Goal: Task Accomplishment & Management: Manage account settings

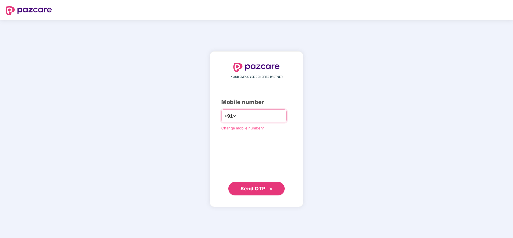
type input "**********"
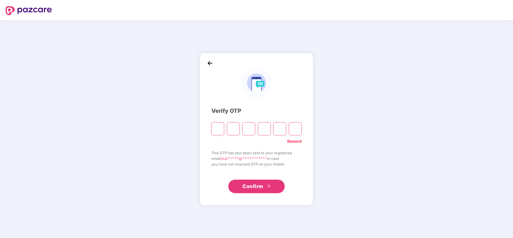
type input "*"
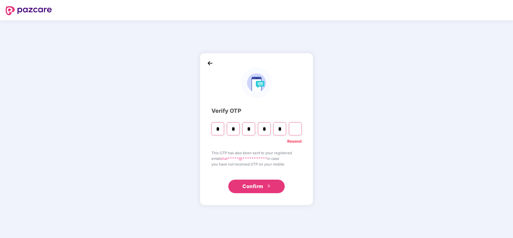
type input "*"
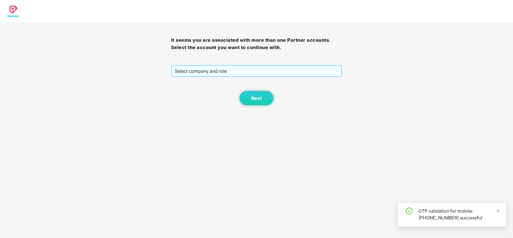
click at [220, 71] on span "Select company and role" at bounding box center [257, 71] width 164 height 11
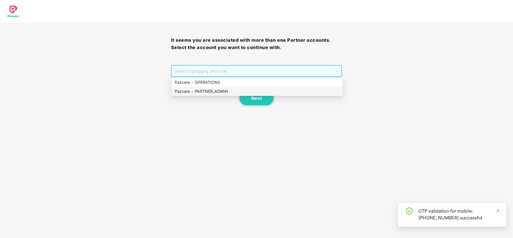
click at [201, 90] on div "Pazcare - PARTNER_ADMIN" at bounding box center [257, 91] width 164 height 6
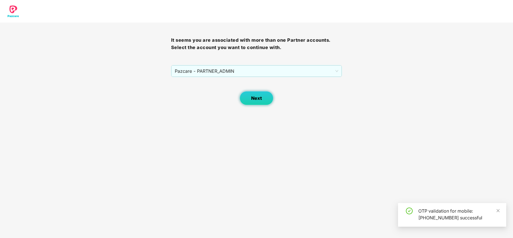
click at [247, 100] on button "Next" at bounding box center [257, 98] width 34 height 14
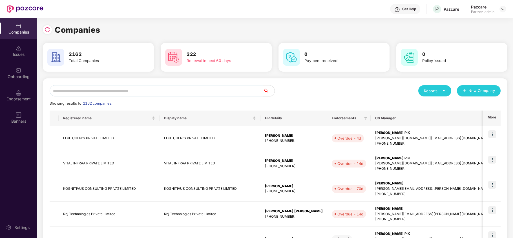
click at [18, 95] on img at bounding box center [19, 93] width 6 height 6
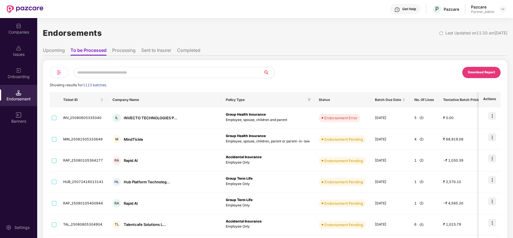
click at [117, 72] on input "text" at bounding box center [169, 72] width 190 height 11
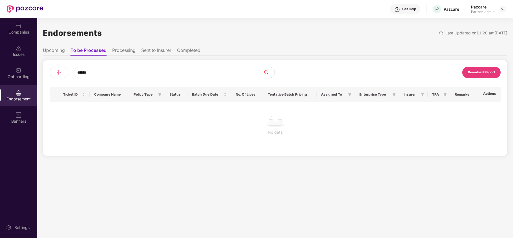
type input "******"
click at [59, 50] on li "Upcoming" at bounding box center [54, 51] width 22 height 8
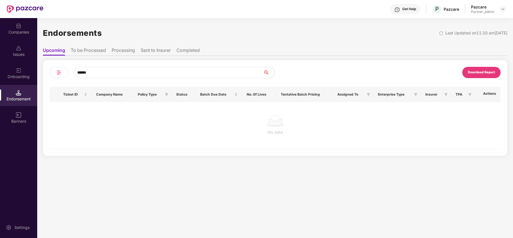
click at [113, 71] on input "******" at bounding box center [169, 72] width 190 height 11
click at [12, 29] on div "Companies" at bounding box center [18, 32] width 37 height 6
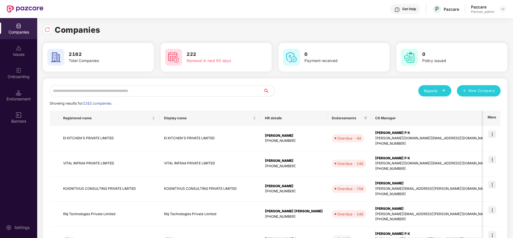
click at [101, 87] on input "text" at bounding box center [157, 90] width 214 height 11
paste input "******"
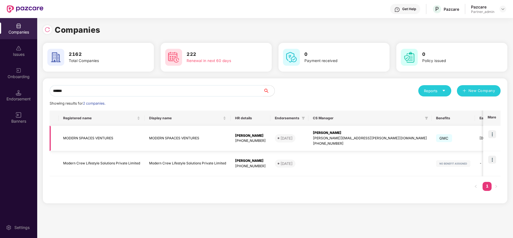
type input "******"
click at [491, 135] on img at bounding box center [493, 134] width 8 height 8
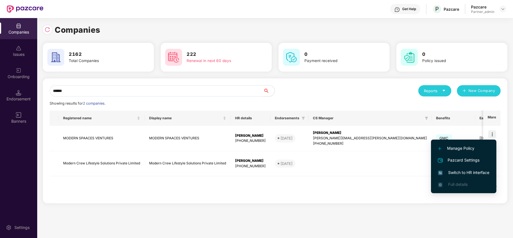
click at [468, 171] on span "Switch to HR interface" at bounding box center [463, 173] width 51 height 6
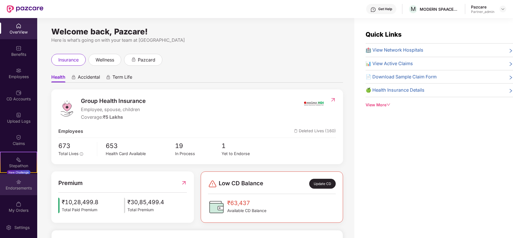
click at [12, 183] on div "Endorsements" at bounding box center [18, 184] width 37 height 21
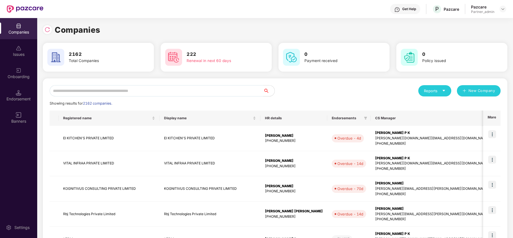
click at [82, 90] on input "text" at bounding box center [157, 90] width 214 height 11
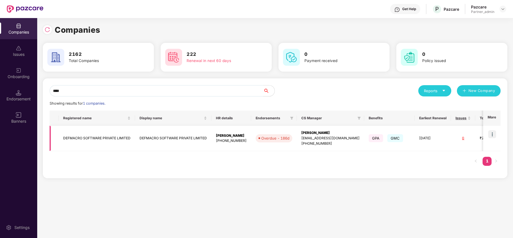
type input "****"
click at [89, 139] on td "DEFMACRO SOFTWARE PRIVATE LIMITED" at bounding box center [97, 138] width 76 height 25
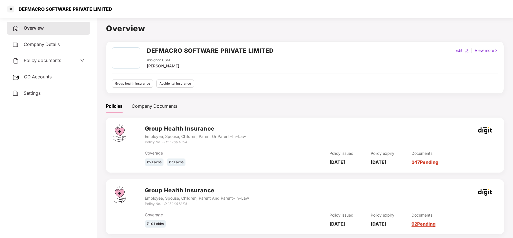
click at [32, 76] on span "CD Accounts" at bounding box center [38, 77] width 28 height 6
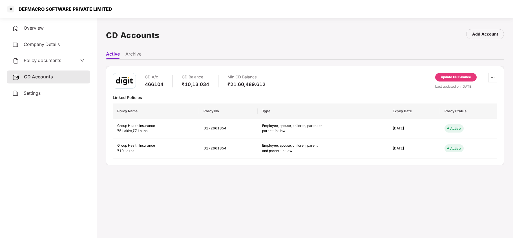
click at [45, 58] on span "Policy documents" at bounding box center [43, 61] width 38 height 6
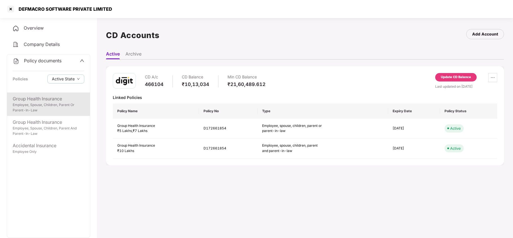
click at [41, 96] on div "Group Health Insurance" at bounding box center [49, 98] width 72 height 7
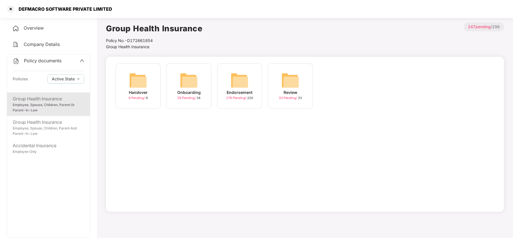
click at [238, 82] on img at bounding box center [240, 80] width 18 height 18
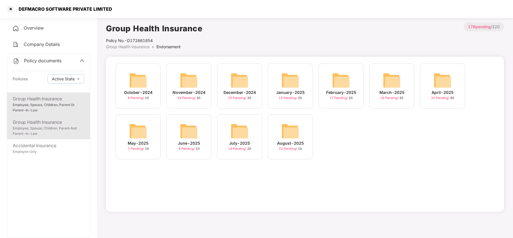
click at [54, 122] on div "Group Health Insurance" at bounding box center [49, 122] width 72 height 7
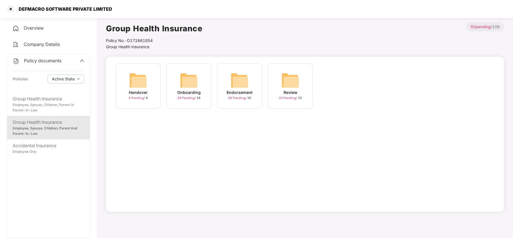
click at [235, 82] on img at bounding box center [240, 80] width 18 height 18
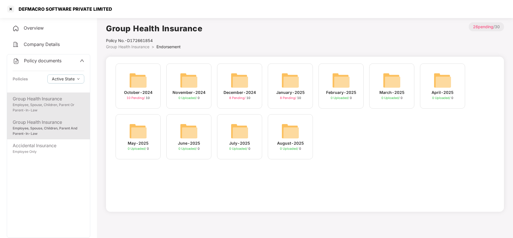
click at [44, 98] on div "Group Health Insurance" at bounding box center [49, 98] width 72 height 7
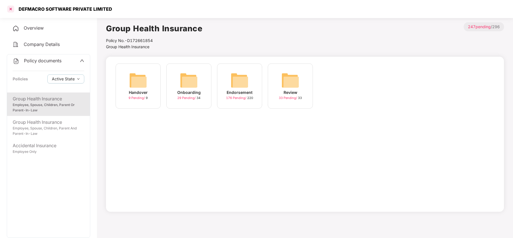
click at [8, 10] on div at bounding box center [10, 9] width 9 height 9
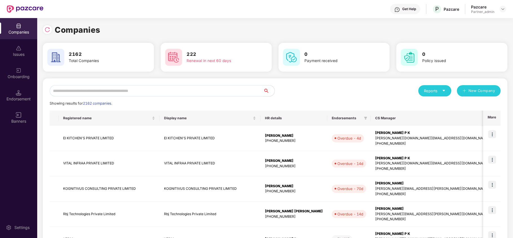
click at [72, 87] on input "text" at bounding box center [157, 90] width 214 height 11
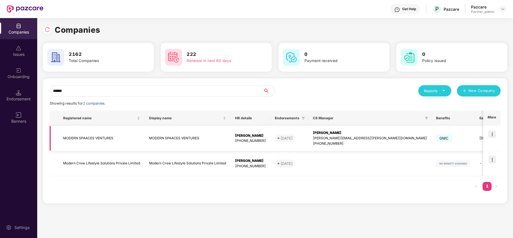
type input "******"
click at [80, 136] on td "MODERN SPAACES VENTURES" at bounding box center [102, 138] width 86 height 25
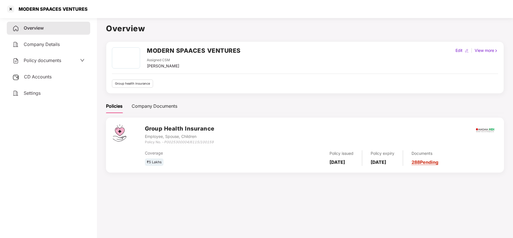
click at [36, 76] on span "CD Accounts" at bounding box center [38, 77] width 28 height 6
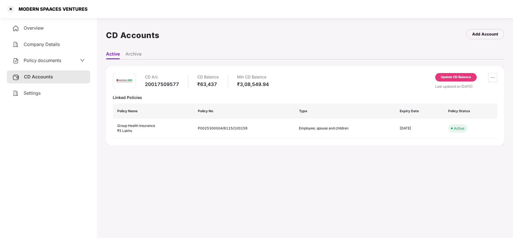
click at [36, 61] on span "Policy documents" at bounding box center [43, 61] width 38 height 6
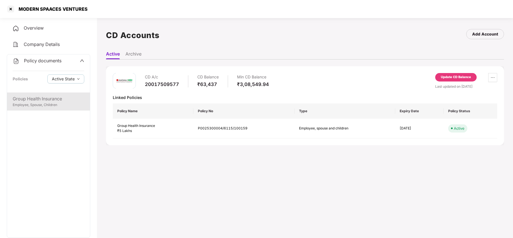
click at [33, 101] on div "Group Health Insurance" at bounding box center [49, 98] width 72 height 7
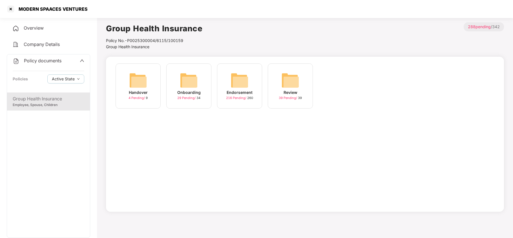
click at [235, 76] on img at bounding box center [240, 80] width 18 height 18
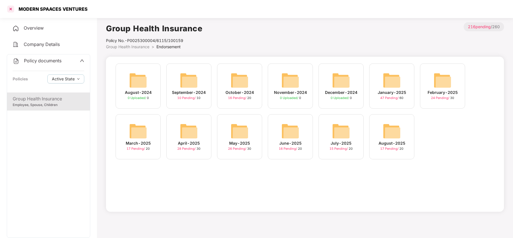
click at [12, 8] on div at bounding box center [10, 9] width 9 height 9
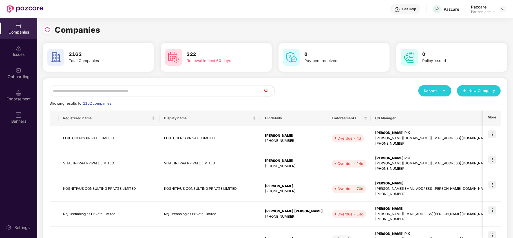
click at [13, 25] on div "Companies" at bounding box center [18, 28] width 37 height 21
click at [93, 86] on input "text" at bounding box center [157, 90] width 214 height 11
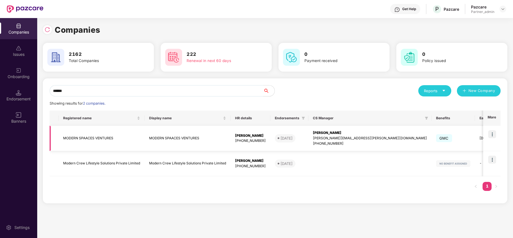
type input "******"
click at [491, 134] on img at bounding box center [493, 134] width 8 height 8
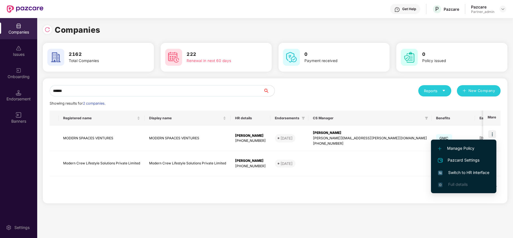
click at [463, 172] on span "Switch to HR interface" at bounding box center [463, 173] width 51 height 6
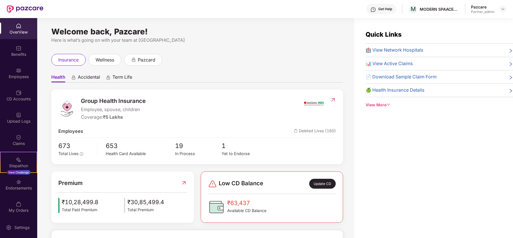
click at [12, 80] on div "Employees" at bounding box center [18, 73] width 37 height 21
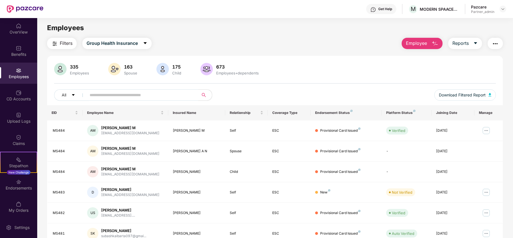
click at [61, 42] on span "Filters" at bounding box center [66, 43] width 13 height 7
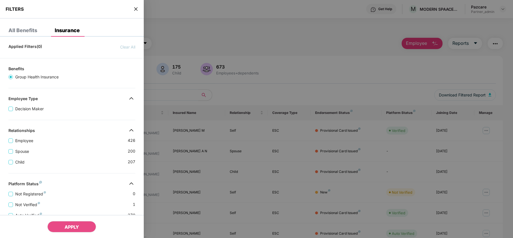
scroll to position [125, 0]
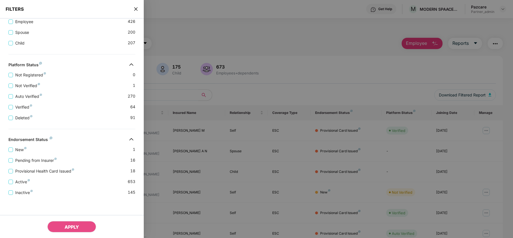
click at [136, 7] on icon "close" at bounding box center [136, 9] width 5 height 5
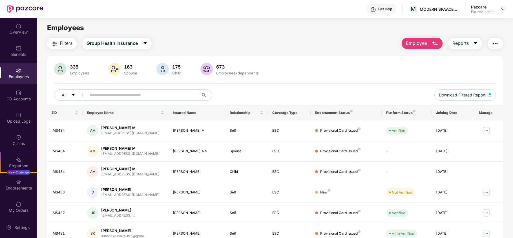
click at [496, 41] on img "button" at bounding box center [495, 43] width 7 height 7
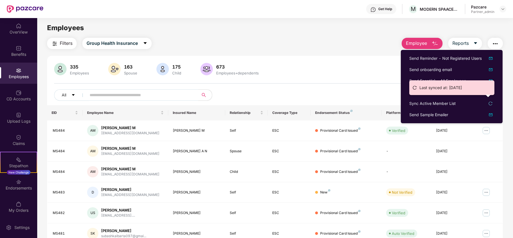
click at [438, 99] on div "Last synced at: 18 Aug 2025" at bounding box center [452, 89] width 85 height 19
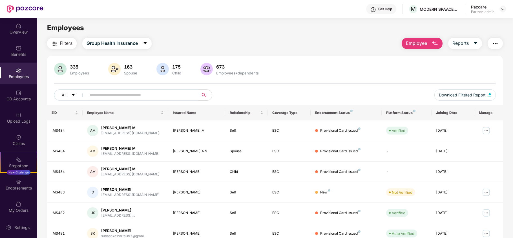
click at [496, 45] on img "button" at bounding box center [495, 43] width 7 height 7
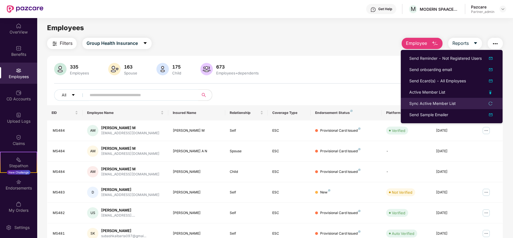
click at [430, 104] on div "Sync Active Member List" at bounding box center [433, 103] width 47 height 6
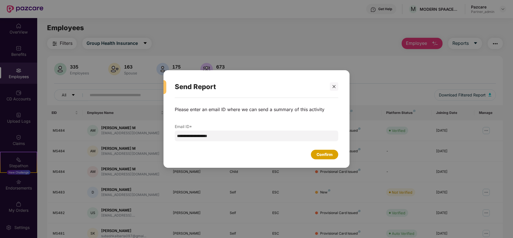
click at [315, 153] on div "Confirm" at bounding box center [324, 155] width 27 height 10
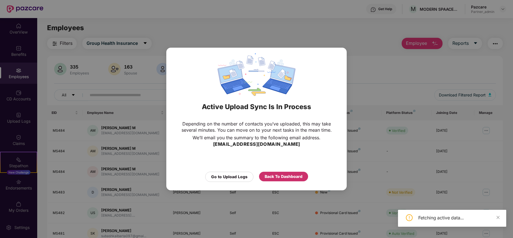
click at [285, 175] on div "Back To Dashboard" at bounding box center [284, 176] width 38 height 6
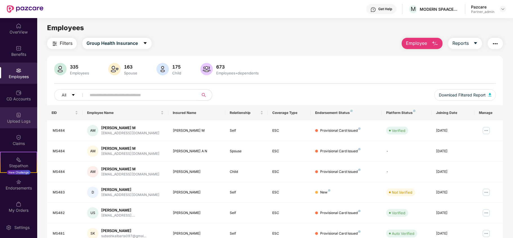
click at [16, 117] on img at bounding box center [19, 115] width 6 height 6
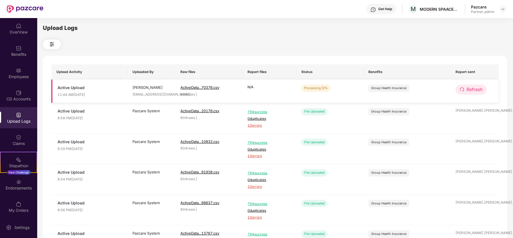
click at [479, 90] on span "Refresh" at bounding box center [475, 89] width 16 height 7
click at [502, 11] on div at bounding box center [503, 9] width 7 height 7
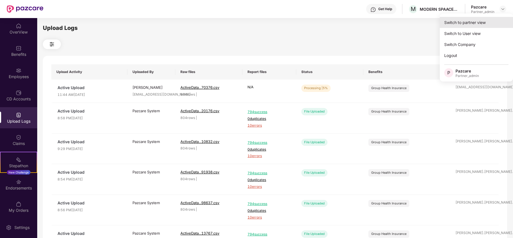
click at [477, 19] on div "Switch to partner view" at bounding box center [476, 22] width 73 height 11
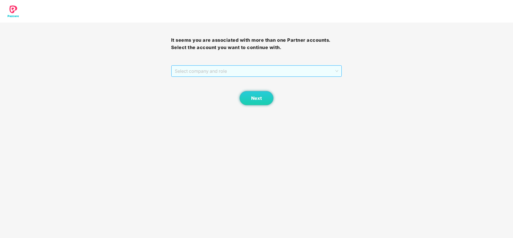
click at [216, 69] on span "Select company and role" at bounding box center [257, 71] width 164 height 11
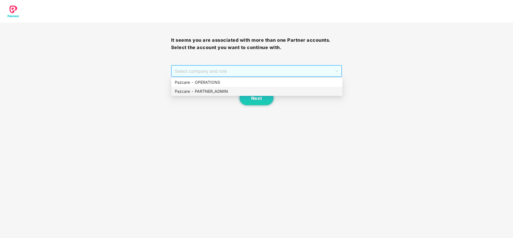
click at [201, 89] on div "Pazcare - PARTNER_ADMIN" at bounding box center [257, 91] width 164 height 6
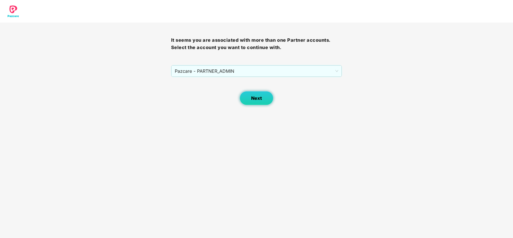
click at [264, 98] on button "Next" at bounding box center [257, 98] width 34 height 14
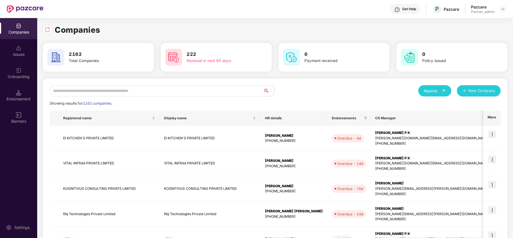
click at [216, 88] on input "text" at bounding box center [157, 90] width 214 height 11
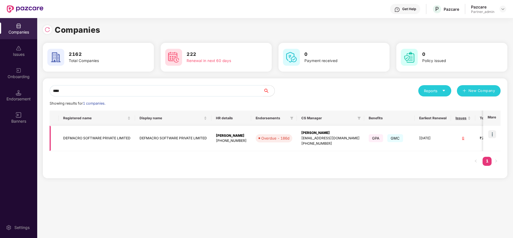
type input "****"
click at [491, 133] on img at bounding box center [493, 134] width 8 height 8
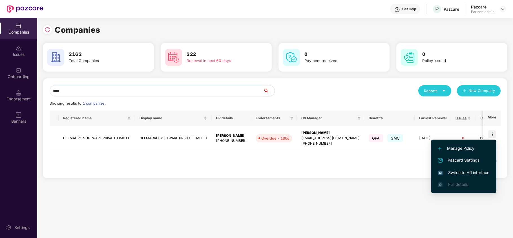
click at [465, 170] on span "Switch to HR interface" at bounding box center [463, 173] width 51 height 6
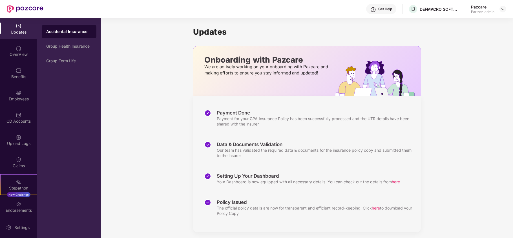
click at [20, 93] on img at bounding box center [19, 93] width 6 height 6
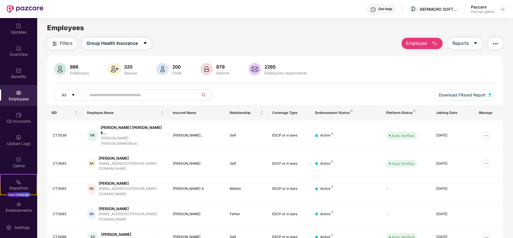
click at [494, 41] on img "button" at bounding box center [495, 43] width 7 height 7
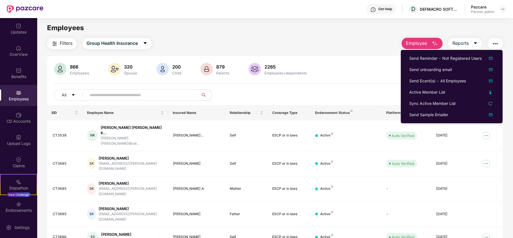
click at [62, 45] on span "Filters" at bounding box center [66, 43] width 13 height 7
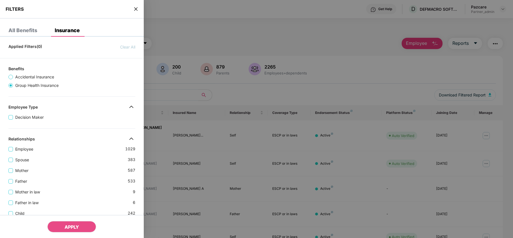
scroll to position [178, 0]
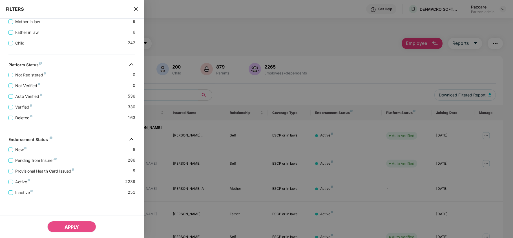
click at [136, 9] on icon "close" at bounding box center [135, 8] width 3 height 3
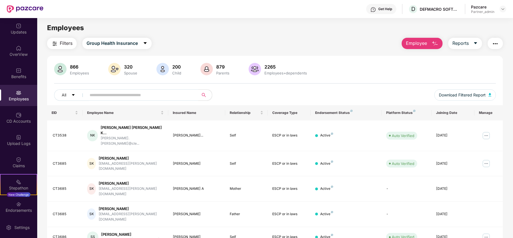
click at [495, 44] on img "button" at bounding box center [495, 43] width 7 height 7
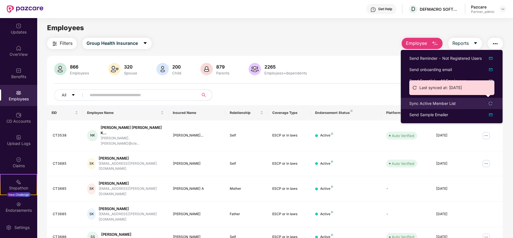
click at [419, 105] on div "Sync Active Member List" at bounding box center [433, 103] width 47 height 6
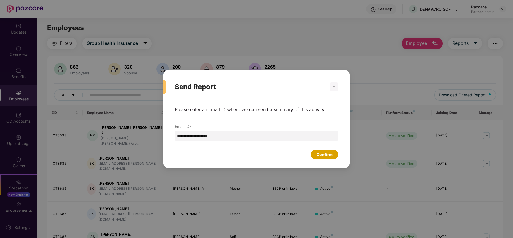
click at [317, 152] on div "Confirm" at bounding box center [325, 154] width 16 height 6
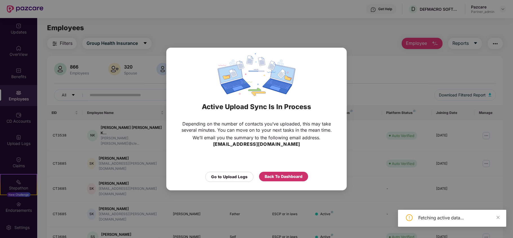
click at [285, 175] on div "Back To Dashboard" at bounding box center [284, 176] width 38 height 6
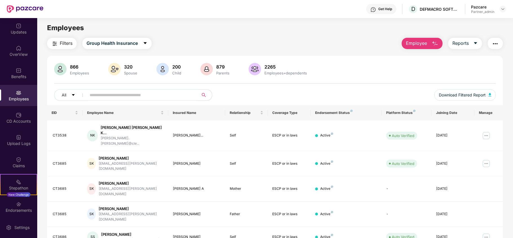
click at [54, 39] on button "Filters" at bounding box center [62, 43] width 30 height 11
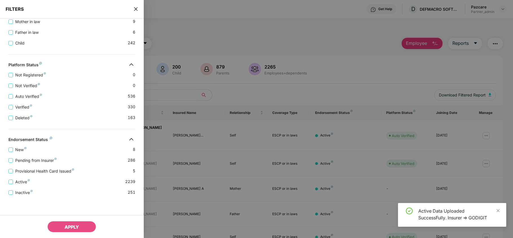
click at [135, 10] on icon "close" at bounding box center [135, 8] width 3 height 3
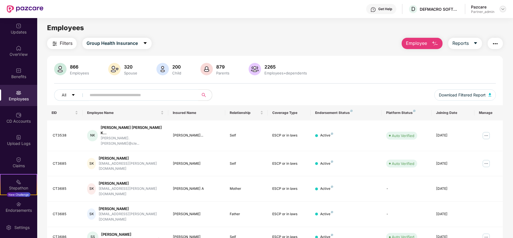
click at [501, 10] on img at bounding box center [503, 9] width 5 height 5
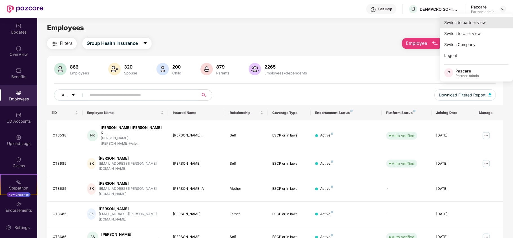
click at [476, 22] on div "Switch to partner view" at bounding box center [476, 22] width 73 height 11
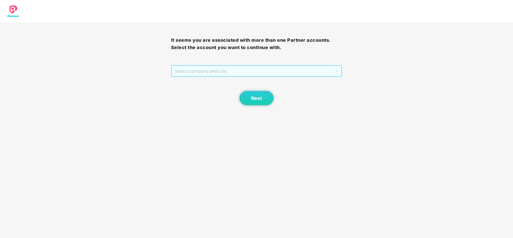
drag, startPoint x: 218, startPoint y: 70, endPoint x: 215, endPoint y: 76, distance: 6.2
click at [218, 71] on span "Select company and role" at bounding box center [257, 71] width 164 height 11
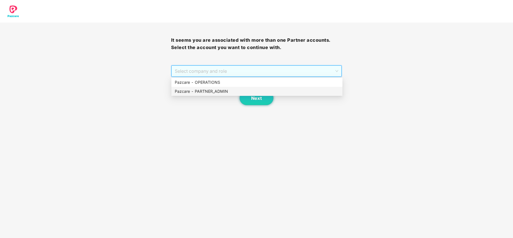
click at [207, 92] on div "Pazcare - PARTNER_ADMIN" at bounding box center [257, 91] width 164 height 6
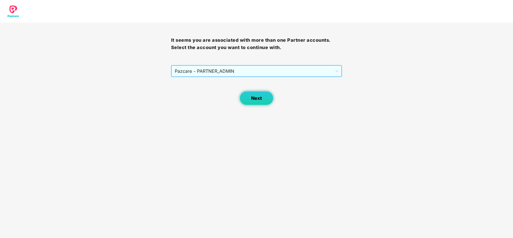
click at [257, 96] on span "Next" at bounding box center [256, 98] width 11 height 5
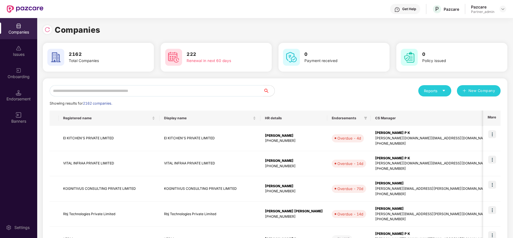
click at [196, 87] on input "text" at bounding box center [157, 90] width 214 height 11
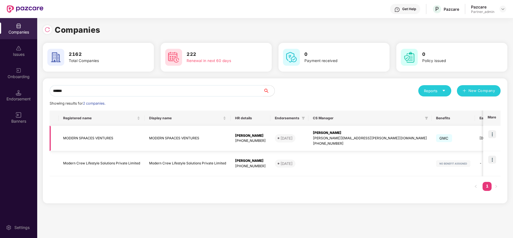
type input "******"
click at [494, 137] on img at bounding box center [493, 134] width 8 height 8
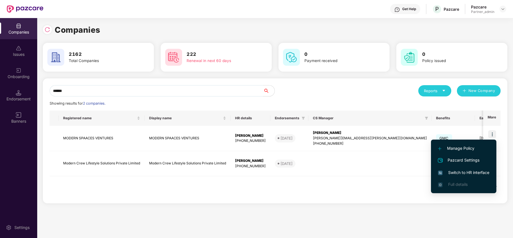
click at [480, 170] on span "Switch to HR interface" at bounding box center [463, 173] width 51 height 6
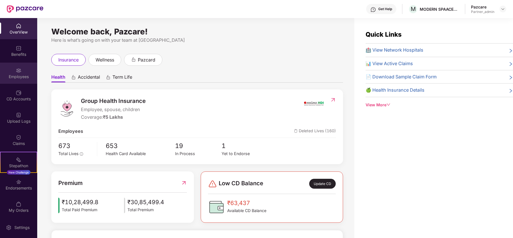
click at [12, 78] on div "Employees" at bounding box center [18, 77] width 37 height 6
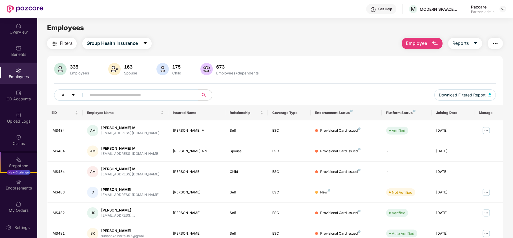
click at [64, 43] on span "Filters" at bounding box center [66, 43] width 13 height 7
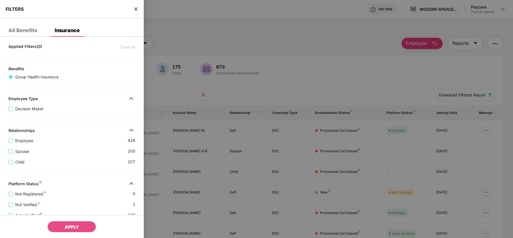
scroll to position [125, 0]
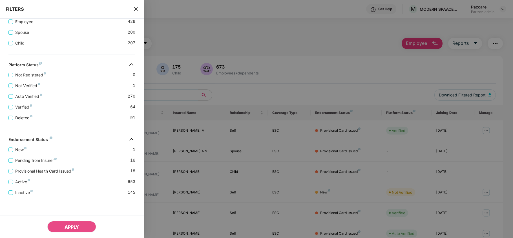
click at [135, 6] on span "close" at bounding box center [136, 9] width 5 height 6
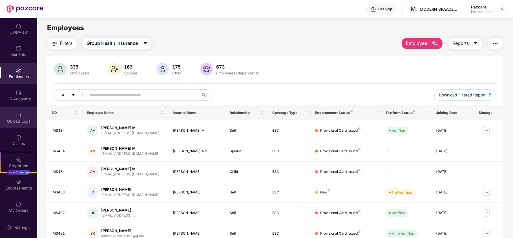
click at [20, 121] on div "Upload Logs" at bounding box center [18, 121] width 37 height 6
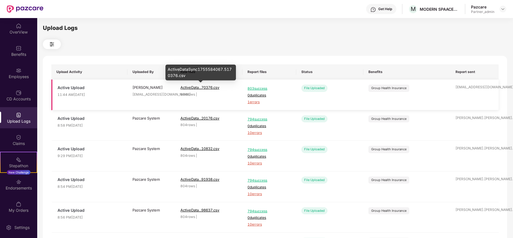
click at [216, 86] on span "ActiveData...70376.csv" at bounding box center [200, 87] width 39 height 5
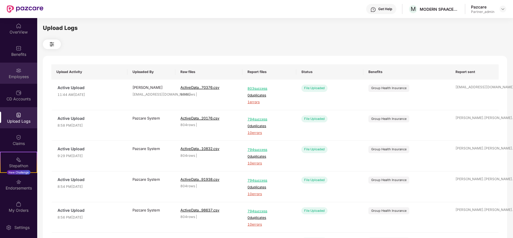
click at [7, 71] on div "Employees" at bounding box center [18, 73] width 37 height 21
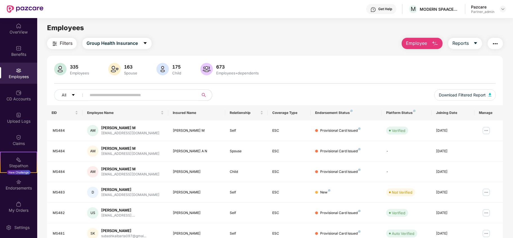
click at [57, 38] on button "Filters" at bounding box center [62, 43] width 30 height 11
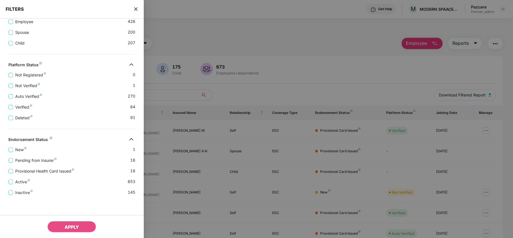
click at [135, 10] on icon "close" at bounding box center [135, 8] width 3 height 3
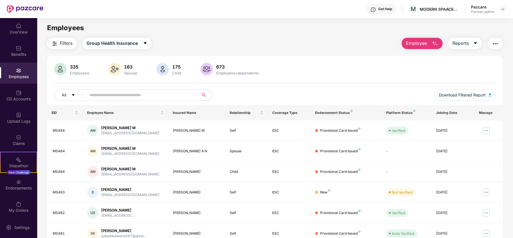
click at [50, 45] on button "Filters" at bounding box center [62, 43] width 30 height 11
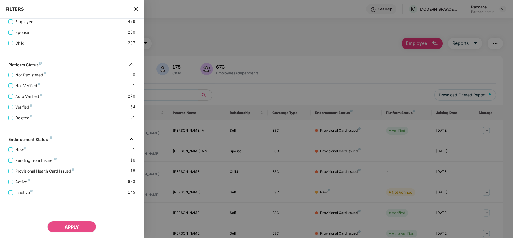
click at [134, 10] on icon "close" at bounding box center [136, 9] width 5 height 5
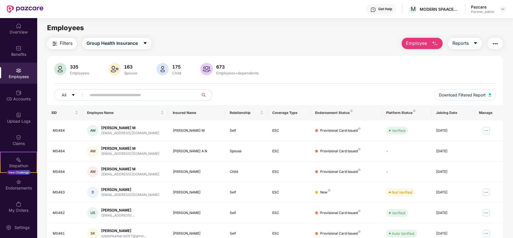
click at [492, 43] on img "button" at bounding box center [495, 43] width 7 height 7
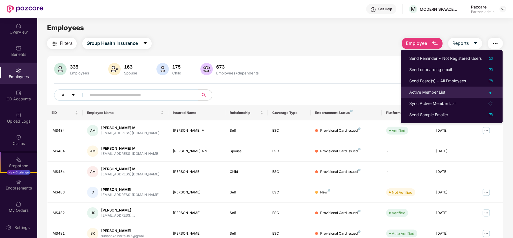
click at [421, 91] on div "Active Member List" at bounding box center [428, 92] width 36 height 6
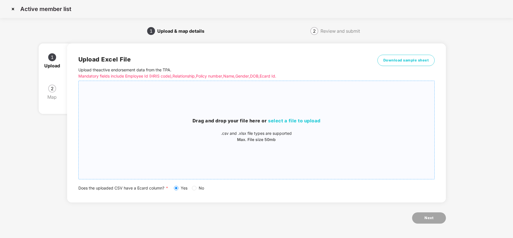
click at [297, 119] on span "select a file to upload" at bounding box center [294, 121] width 52 height 6
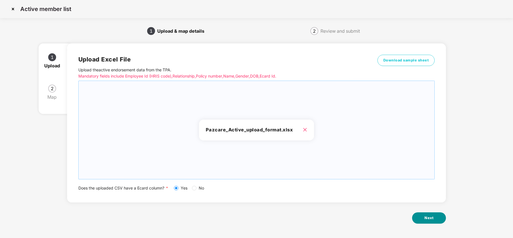
click at [438, 218] on button "Next" at bounding box center [429, 217] width 34 height 11
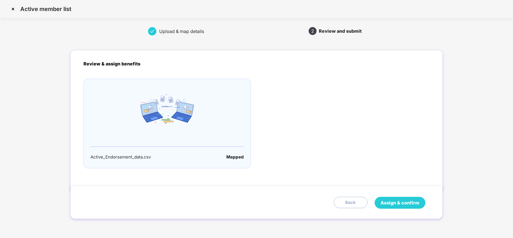
click at [404, 204] on span "Assign & confirm" at bounding box center [400, 202] width 39 height 7
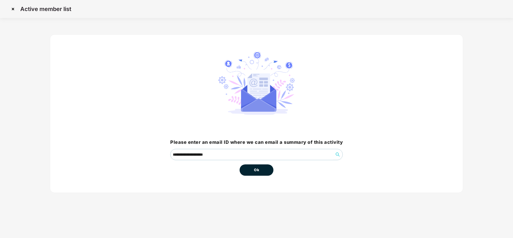
click at [258, 171] on span "Ok" at bounding box center [256, 170] width 5 height 6
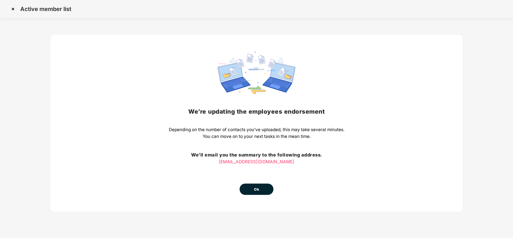
click at [259, 189] on span "Ok" at bounding box center [256, 190] width 5 height 6
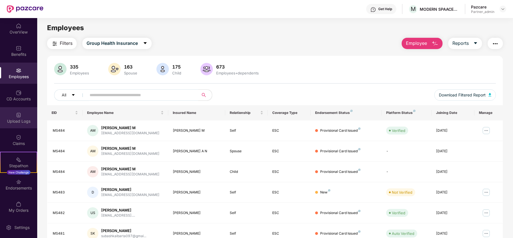
click at [13, 120] on div "Upload Logs" at bounding box center [18, 121] width 37 height 6
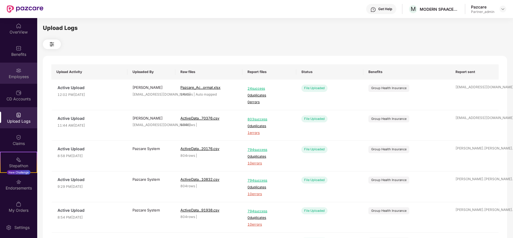
click at [13, 77] on div "Employees" at bounding box center [18, 77] width 37 height 6
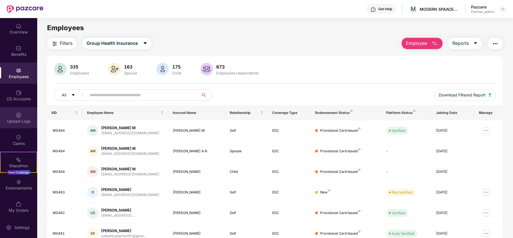
click at [21, 124] on div "Upload Logs" at bounding box center [18, 121] width 37 height 6
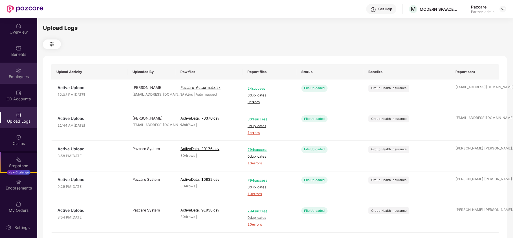
click at [20, 71] on img at bounding box center [19, 71] width 6 height 6
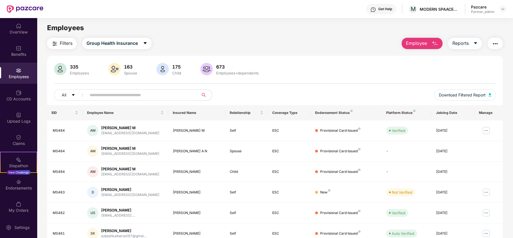
click at [64, 41] on span "Filters" at bounding box center [66, 43] width 13 height 7
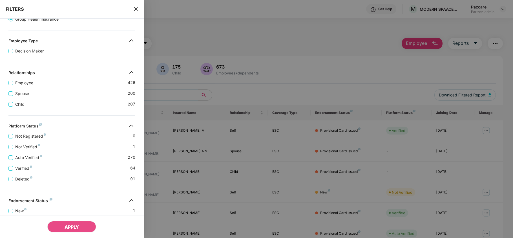
scroll to position [125, 0]
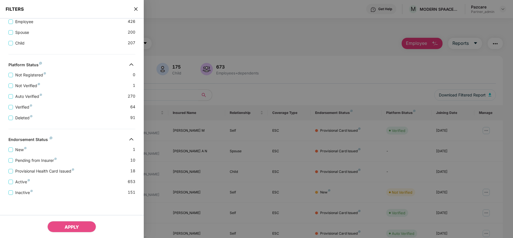
click at [136, 7] on icon "close" at bounding box center [136, 9] width 5 height 5
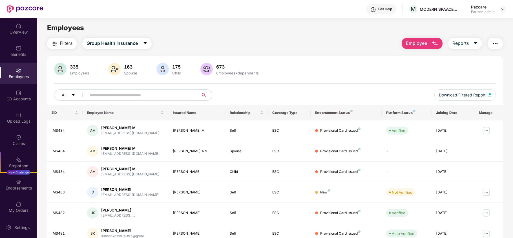
click at [58, 45] on button "Filters" at bounding box center [62, 43] width 30 height 11
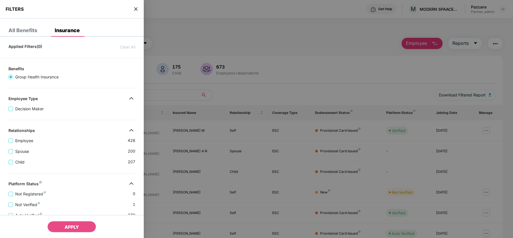
scroll to position [125, 0]
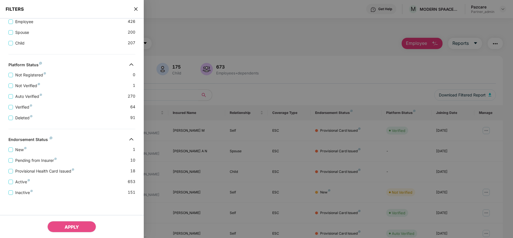
click at [134, 8] on icon "close" at bounding box center [136, 9] width 5 height 5
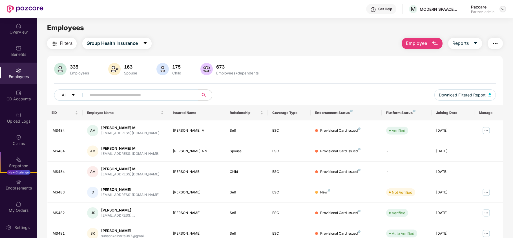
click at [501, 8] on img at bounding box center [503, 9] width 5 height 5
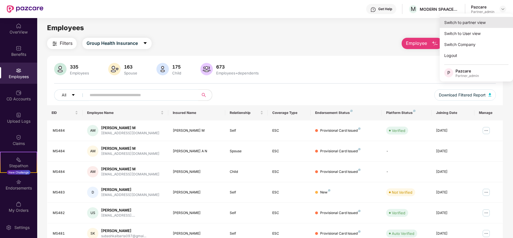
click at [473, 25] on div "Switch to partner view" at bounding box center [476, 22] width 73 height 11
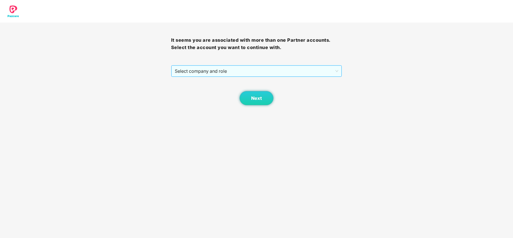
click at [214, 74] on span "Select company and role" at bounding box center [257, 71] width 164 height 11
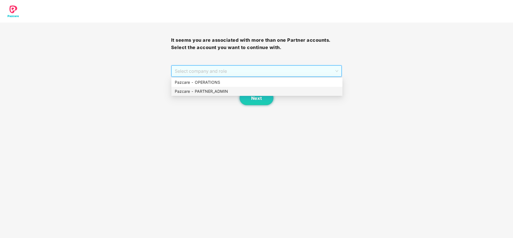
click at [201, 93] on div "Pazcare - PARTNER_ADMIN" at bounding box center [257, 91] width 164 height 6
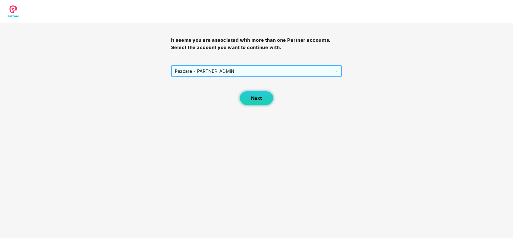
click at [261, 96] on span "Next" at bounding box center [256, 98] width 11 height 5
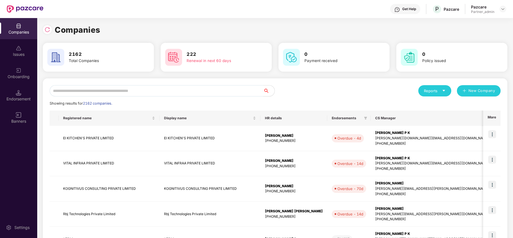
click at [135, 93] on input "text" at bounding box center [157, 90] width 214 height 11
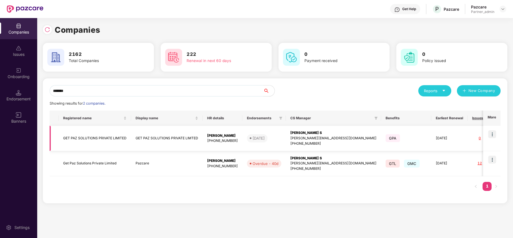
type input "*******"
click at [490, 131] on img at bounding box center [493, 134] width 8 height 8
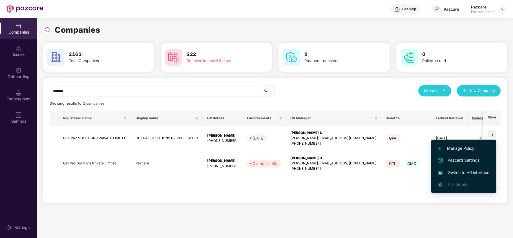
click at [463, 170] on span "Switch to HR interface" at bounding box center [463, 173] width 51 height 6
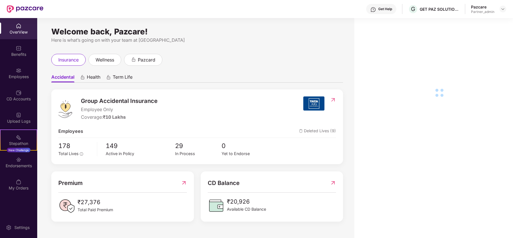
click at [24, 74] on div "Employees" at bounding box center [18, 77] width 37 height 6
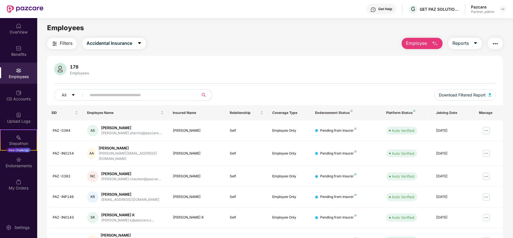
click at [62, 42] on span "Filters" at bounding box center [66, 43] width 13 height 7
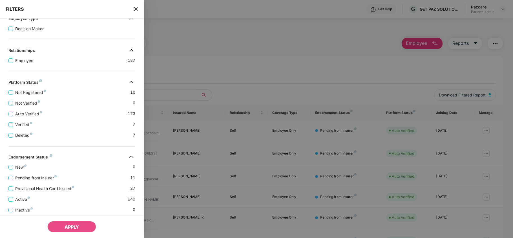
scroll to position [103, 0]
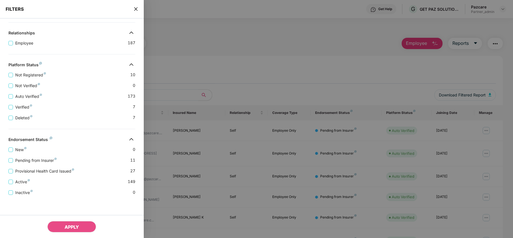
click at [134, 8] on icon "close" at bounding box center [136, 9] width 5 height 5
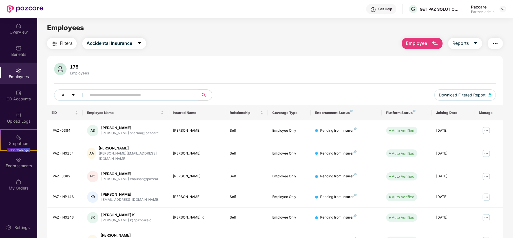
click at [139, 90] on span at bounding box center [141, 94] width 116 height 11
paste input "**********"
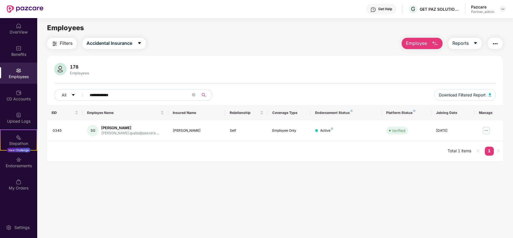
paste input "text"
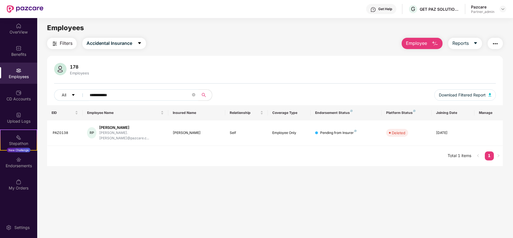
paste input "***"
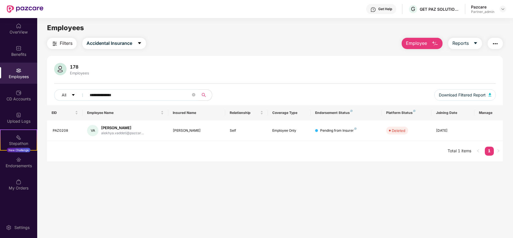
paste input "*"
paste input "*****"
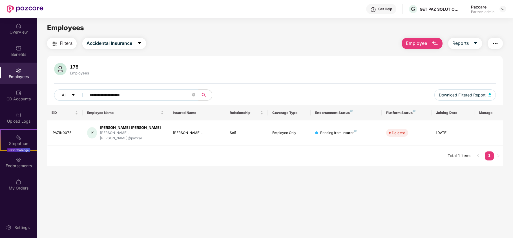
type input "**********"
click at [24, 121] on div "Upload Logs" at bounding box center [18, 121] width 37 height 6
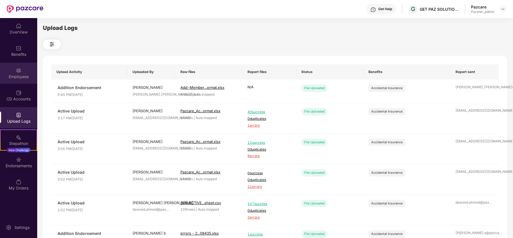
click at [21, 76] on div "Employees" at bounding box center [18, 77] width 37 height 6
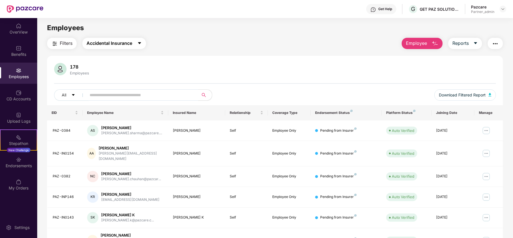
click at [132, 43] on span "Accidental Insurance" at bounding box center [110, 43] width 46 height 7
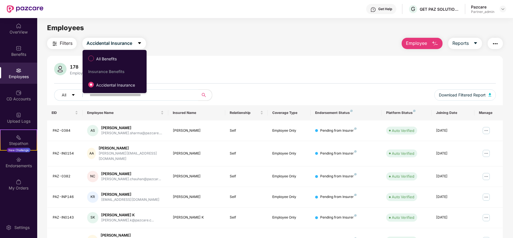
click at [234, 43] on div "Filters Accidental Insurance Employee Reports" at bounding box center [275, 43] width 456 height 11
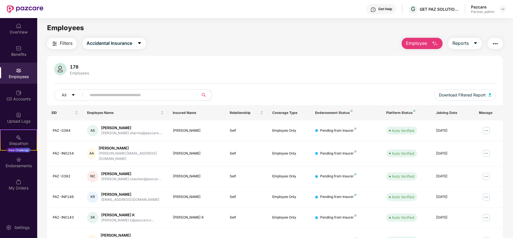
click at [496, 45] on img "button" at bounding box center [495, 43] width 7 height 7
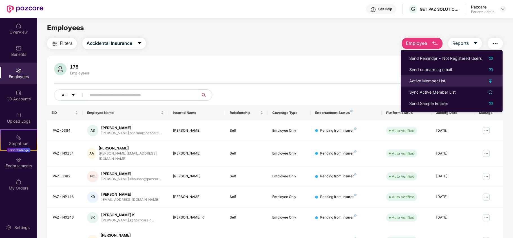
click at [426, 77] on li "Active Member List" at bounding box center [452, 80] width 102 height 11
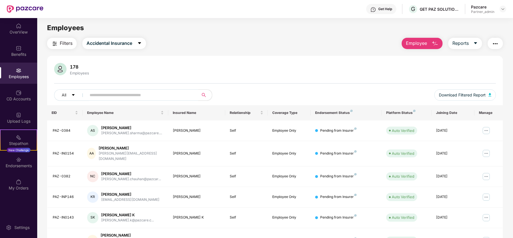
click at [496, 44] on img "button" at bounding box center [495, 43] width 7 height 7
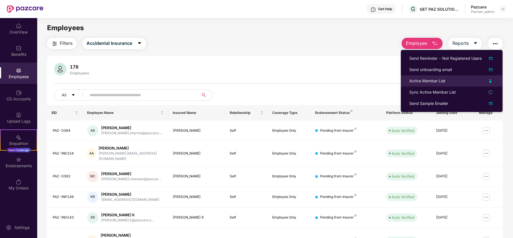
click at [428, 80] on div "Active Member List" at bounding box center [428, 81] width 36 height 6
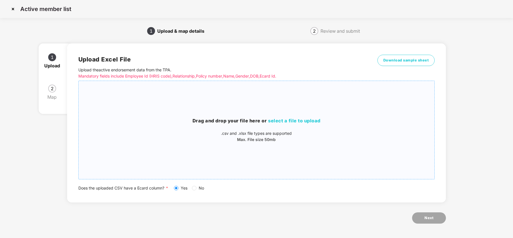
click at [307, 121] on span "select a file to upload" at bounding box center [294, 121] width 52 height 6
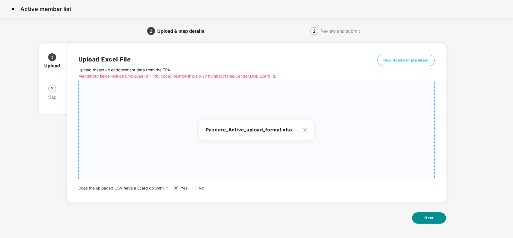
click at [425, 216] on span "Next" at bounding box center [429, 218] width 9 height 6
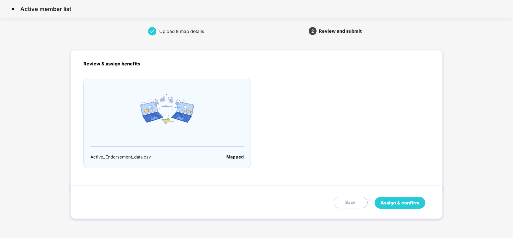
click at [406, 202] on span "Assign & confirm" at bounding box center [400, 202] width 39 height 7
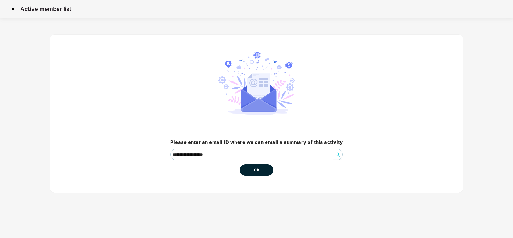
click at [259, 172] on span "Ok" at bounding box center [256, 170] width 5 height 6
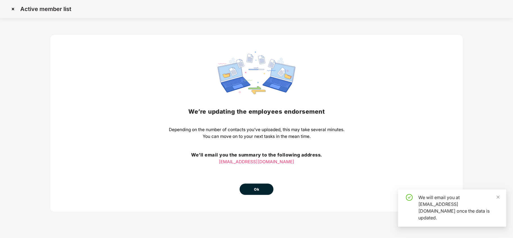
click at [260, 191] on button "Ok" at bounding box center [257, 189] width 34 height 11
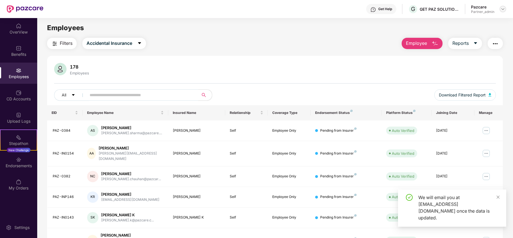
click at [504, 8] on img at bounding box center [503, 9] width 5 height 5
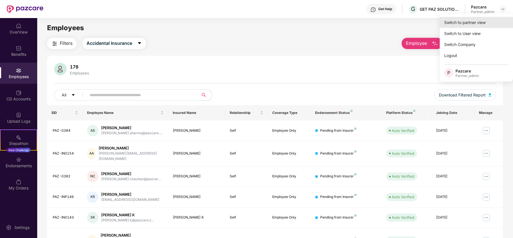
click at [473, 20] on div "Switch to partner view" at bounding box center [476, 22] width 73 height 11
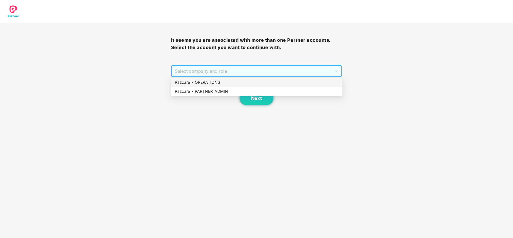
click at [228, 72] on span "Select company and role" at bounding box center [257, 71] width 164 height 11
click at [214, 89] on div "Pazcare - PARTNER_ADMIN" at bounding box center [257, 91] width 164 height 6
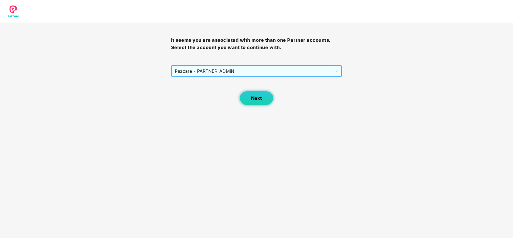
click at [250, 96] on button "Next" at bounding box center [257, 98] width 34 height 14
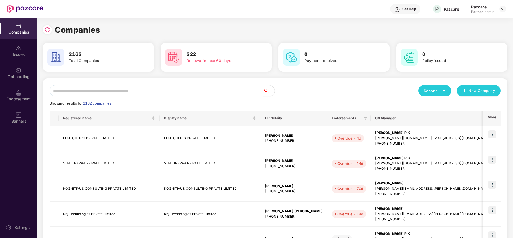
click at [200, 93] on input "text" at bounding box center [157, 90] width 214 height 11
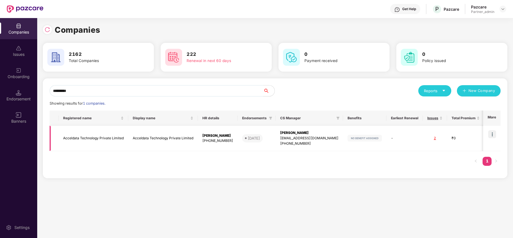
type input "*********"
drag, startPoint x: 60, startPoint y: 140, endPoint x: 123, endPoint y: 143, distance: 62.7
click at [123, 143] on td "Acceldata Technology Private Limited" at bounding box center [94, 138] width 70 height 25
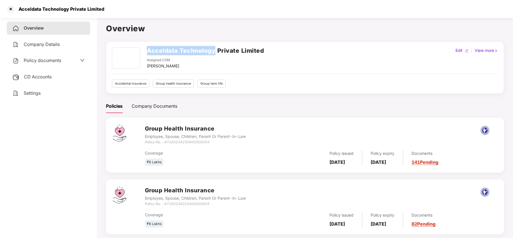
drag, startPoint x: 147, startPoint y: 51, endPoint x: 216, endPoint y: 53, distance: 68.9
click at [216, 53] on div "Acceldata Technology Private Limited Assigned CSM [PERSON_NAME]" at bounding box center [188, 58] width 152 height 22
copy h2 "Acceldata Technology"
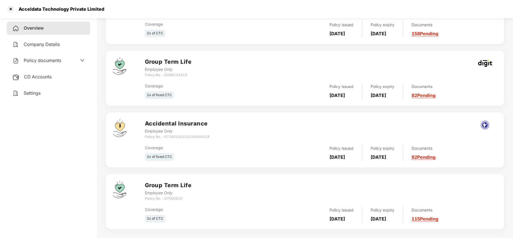
scroll to position [381, 0]
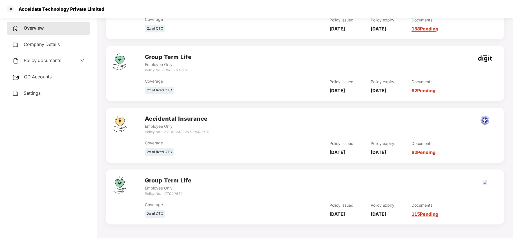
click at [175, 192] on icon "GT000610" at bounding box center [173, 194] width 18 height 4
copy icon "GT000610"
click at [10, 9] on div at bounding box center [10, 9] width 9 height 9
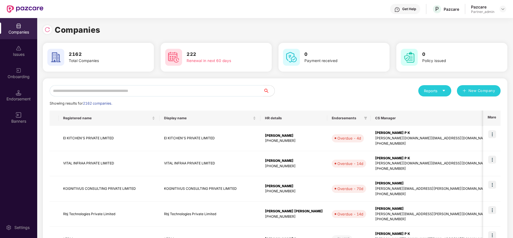
click at [137, 91] on input "text" at bounding box center [157, 90] width 214 height 11
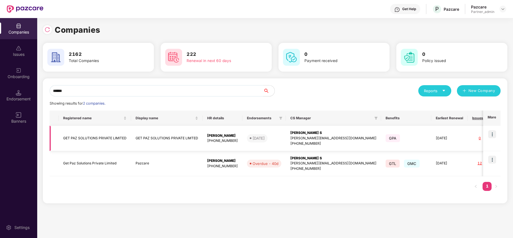
type input "******"
click at [492, 129] on td at bounding box center [491, 138] width 17 height 25
click at [493, 131] on img at bounding box center [493, 134] width 8 height 8
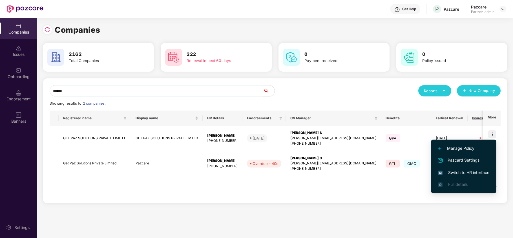
click at [468, 171] on span "Switch to HR interface" at bounding box center [463, 173] width 51 height 6
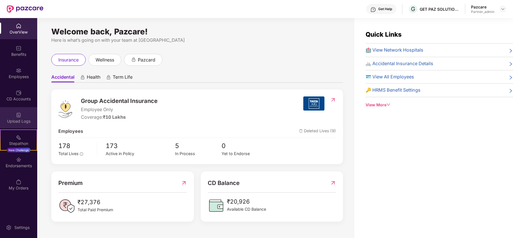
click at [17, 118] on div "Upload Logs" at bounding box center [18, 121] width 37 height 6
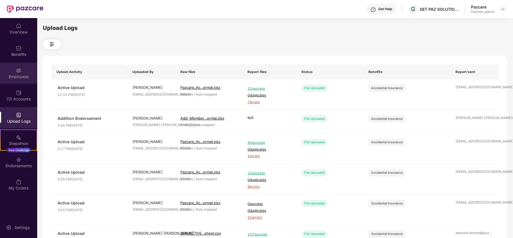
click at [13, 70] on div "Employees" at bounding box center [18, 73] width 37 height 21
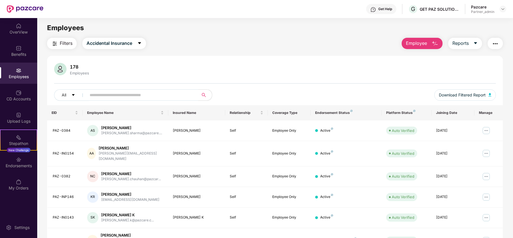
click at [60, 40] on span "Filters" at bounding box center [66, 43] width 13 height 7
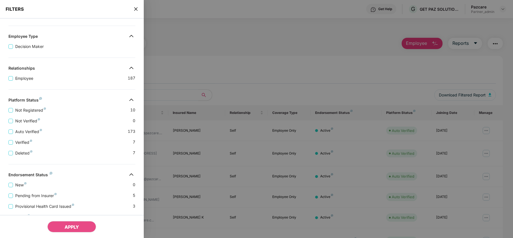
scroll to position [103, 0]
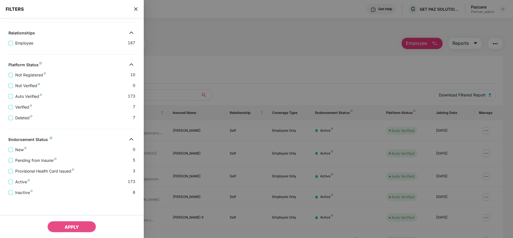
click at [135, 9] on icon "close" at bounding box center [136, 9] width 5 height 5
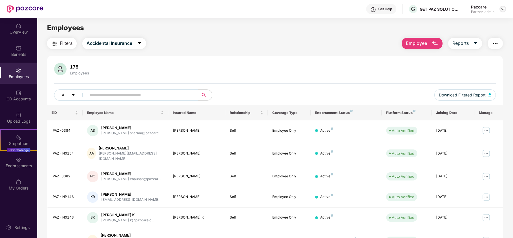
click at [502, 9] on img at bounding box center [503, 9] width 5 height 5
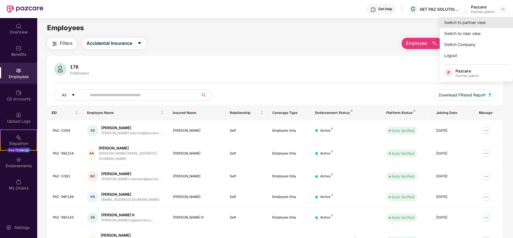
click at [491, 19] on div "Switch to partner view" at bounding box center [476, 22] width 73 height 11
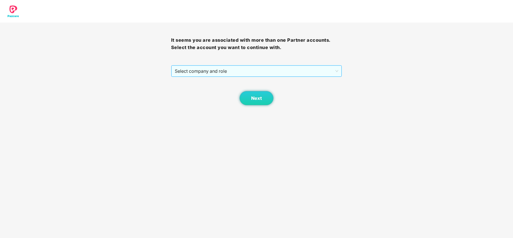
click at [204, 74] on span "Select company and role" at bounding box center [257, 71] width 164 height 11
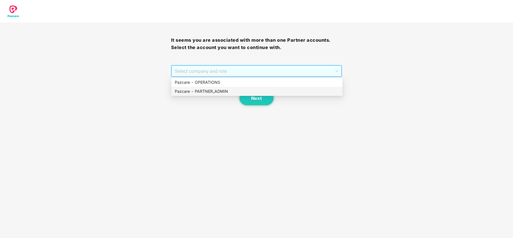
click at [199, 92] on div "Pazcare - PARTNER_ADMIN" at bounding box center [257, 91] width 164 height 6
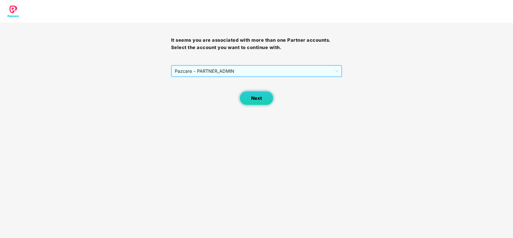
click at [251, 98] on button "Next" at bounding box center [257, 98] width 34 height 14
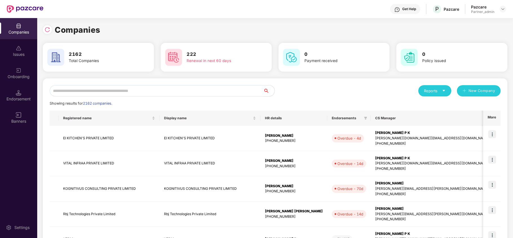
click at [182, 91] on input "text" at bounding box center [157, 90] width 214 height 11
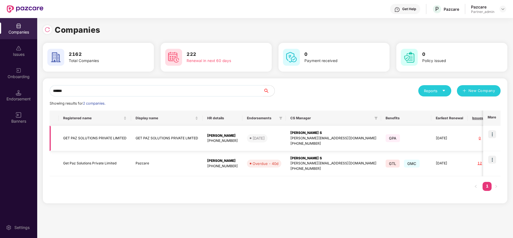
type input "******"
click at [91, 137] on td "GET PAZ SOLUTIONS PRIVATE LIMITED" at bounding box center [95, 138] width 72 height 25
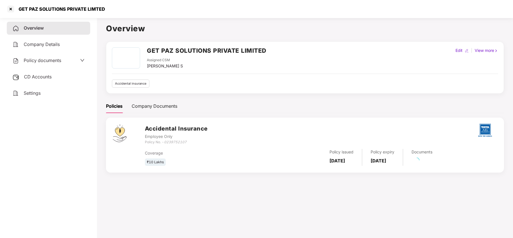
click at [38, 79] on div "CD Accounts" at bounding box center [48, 77] width 83 height 13
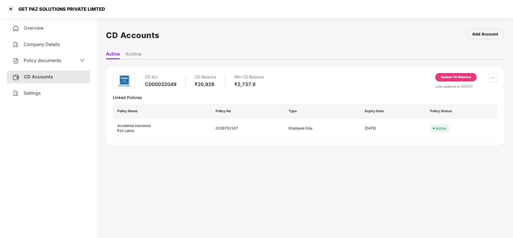
click at [450, 77] on div "Update CD Balance" at bounding box center [456, 77] width 30 height 5
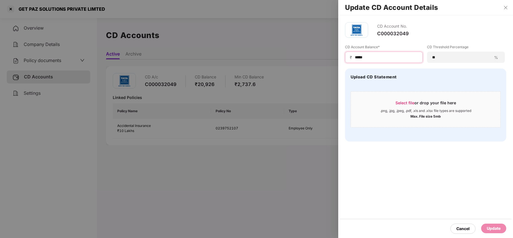
drag, startPoint x: 384, startPoint y: 56, endPoint x: 513, endPoint y: 63, distance: 129.6
click at [386, 56] on input "*****" at bounding box center [387, 57] width 64 height 6
paste input
type input "*****"
click at [497, 228] on div "Update" at bounding box center [494, 228] width 14 height 6
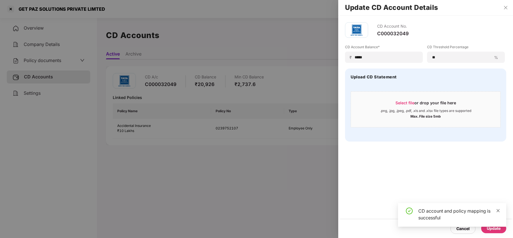
click at [498, 210] on icon "close" at bounding box center [498, 211] width 4 height 4
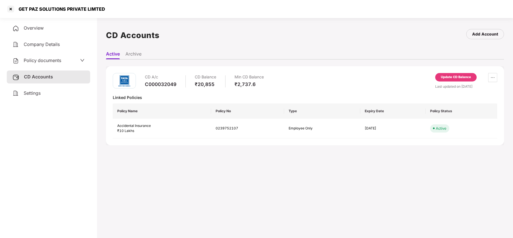
click at [57, 60] on span "Policy documents" at bounding box center [43, 61] width 38 height 6
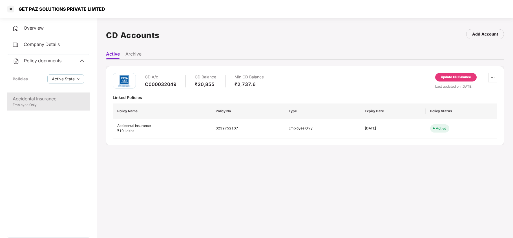
click at [49, 96] on div "Accidental Insurance" at bounding box center [49, 98] width 72 height 7
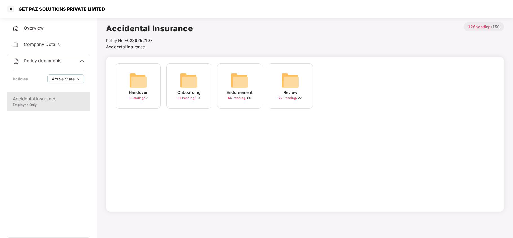
click at [234, 90] on div "Endorsement 65 Pending / 80" at bounding box center [239, 85] width 45 height 45
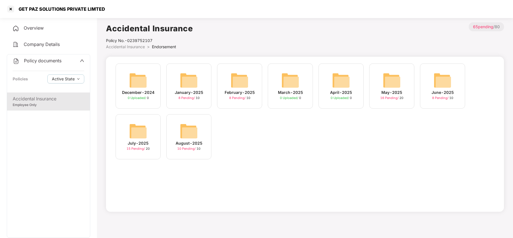
click at [191, 132] on img at bounding box center [189, 131] width 18 height 18
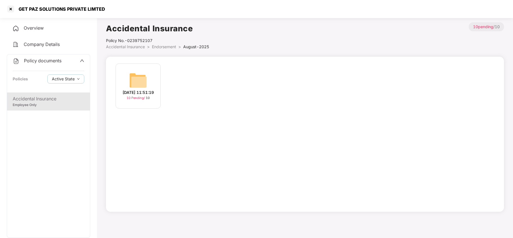
click at [142, 82] on img at bounding box center [138, 80] width 18 height 18
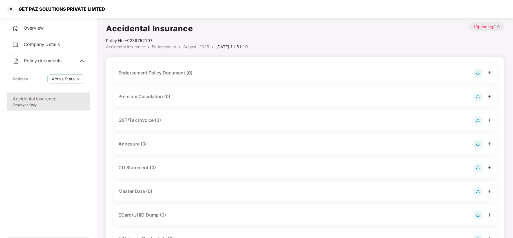
click at [479, 72] on img at bounding box center [478, 73] width 8 height 8
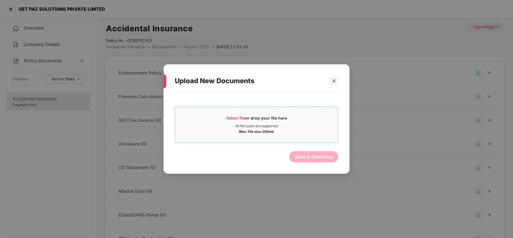
click at [232, 118] on span "Select file" at bounding box center [236, 118] width 19 height 5
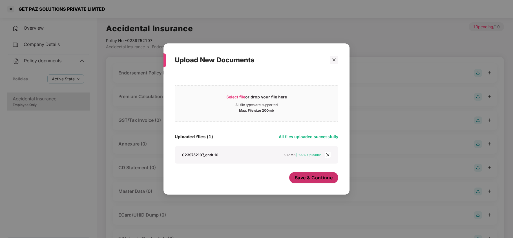
click at [317, 179] on span "Save & Continue" at bounding box center [314, 178] width 38 height 6
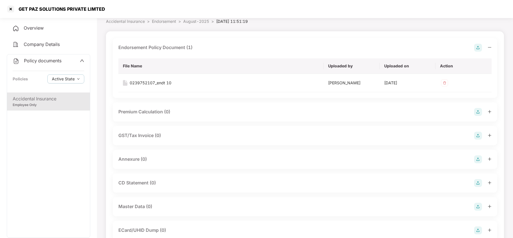
scroll to position [38, 0]
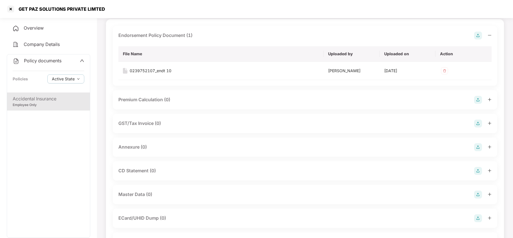
click at [476, 147] on img at bounding box center [478, 147] width 8 height 8
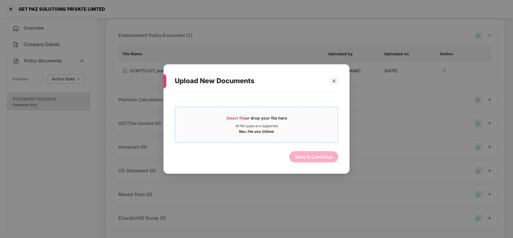
click at [241, 119] on span "Select file" at bounding box center [236, 118] width 19 height 5
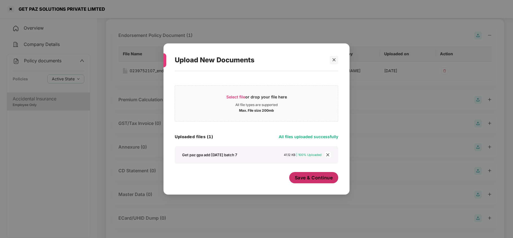
click at [314, 179] on span "Save & Continue" at bounding box center [314, 178] width 38 height 6
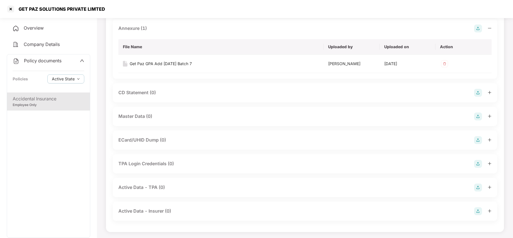
scroll to position [157, 0]
click at [476, 115] on img at bounding box center [478, 116] width 8 height 8
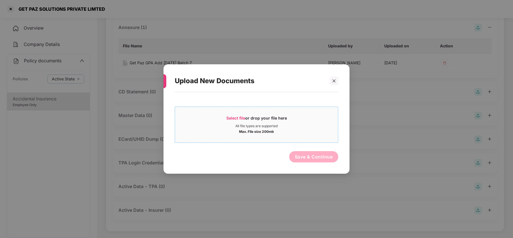
click at [240, 120] on div "Select file or drop your file here" at bounding box center [257, 119] width 61 height 8
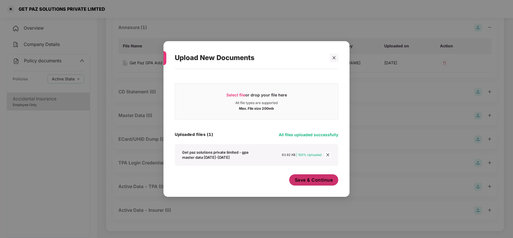
click at [316, 179] on span "Save & Continue" at bounding box center [314, 180] width 38 height 6
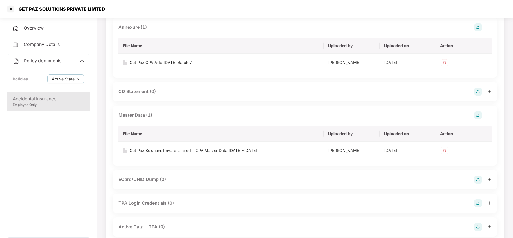
scroll to position [0, 0]
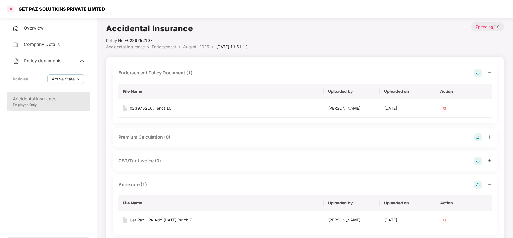
click at [12, 8] on div at bounding box center [10, 9] width 9 height 9
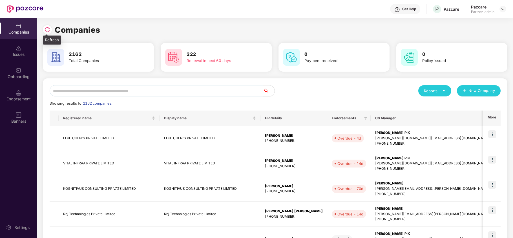
click at [49, 31] on img at bounding box center [48, 30] width 6 height 6
click at [112, 88] on input "text" at bounding box center [157, 90] width 214 height 11
paste input "**********"
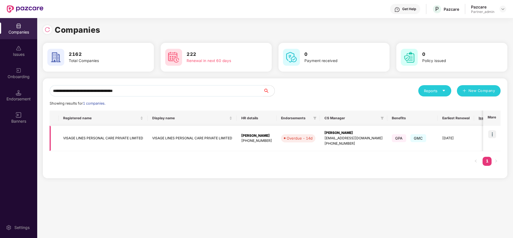
type input "**********"
click at [491, 133] on img at bounding box center [493, 134] width 8 height 8
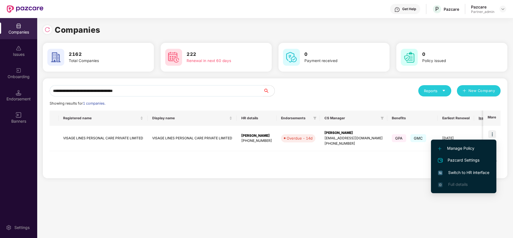
click at [451, 168] on li "Switch to HR interface" at bounding box center [463, 173] width 65 height 12
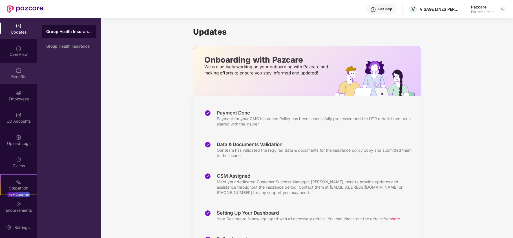
click at [17, 79] on div "Benefits" at bounding box center [18, 77] width 37 height 6
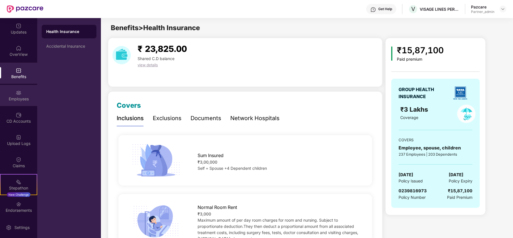
click at [0, 95] on div "Employees" at bounding box center [18, 95] width 37 height 21
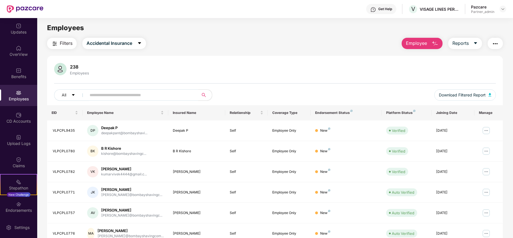
click at [492, 45] on img "button" at bounding box center [495, 43] width 7 height 7
click at [170, 45] on div "Filters Accidental Insurance Employee Reports" at bounding box center [275, 43] width 456 height 11
click at [58, 43] on img "button" at bounding box center [54, 43] width 7 height 7
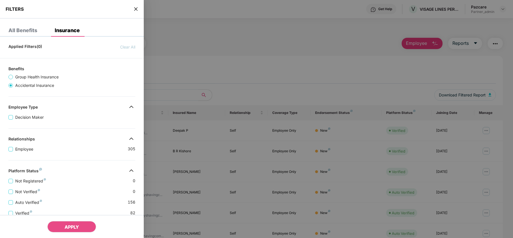
scroll to position [112, 0]
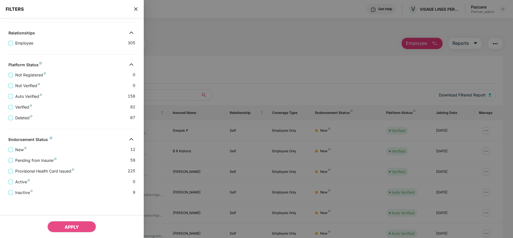
click at [134, 11] on span "close" at bounding box center [136, 9] width 5 height 6
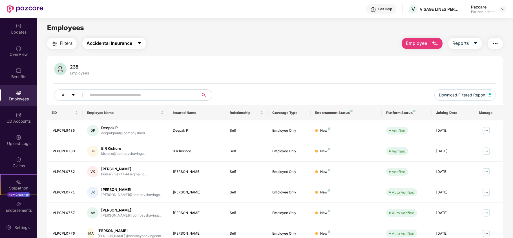
click at [117, 44] on span "Accidental Insurance" at bounding box center [110, 43] width 46 height 7
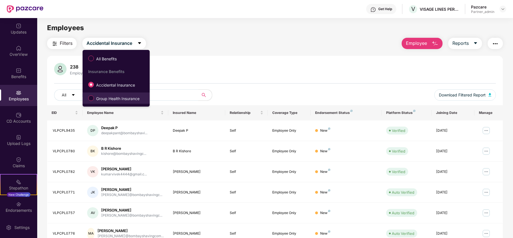
click at [115, 96] on span "Group Health Insurance" at bounding box center [118, 99] width 48 height 6
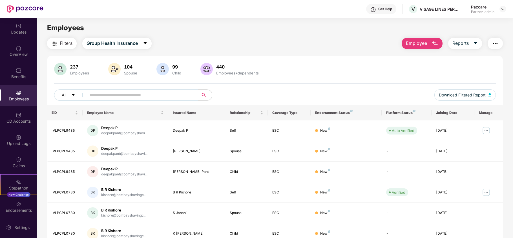
click at [61, 43] on span "Filters" at bounding box center [66, 43] width 13 height 7
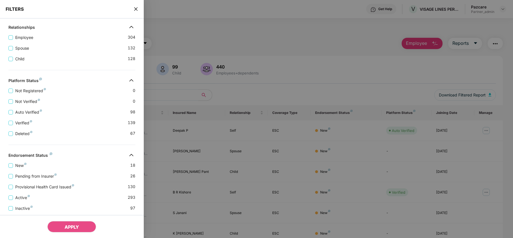
scroll to position [134, 0]
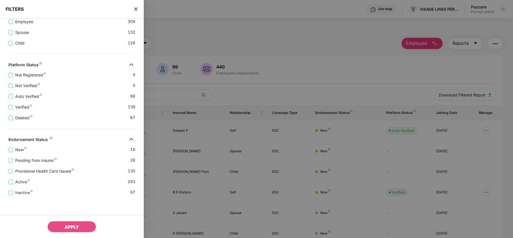
click at [136, 6] on span "close" at bounding box center [136, 9] width 5 height 6
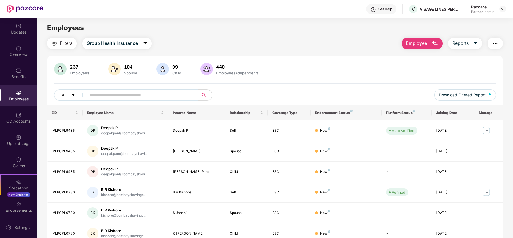
click at [492, 43] on img "button" at bounding box center [495, 43] width 7 height 7
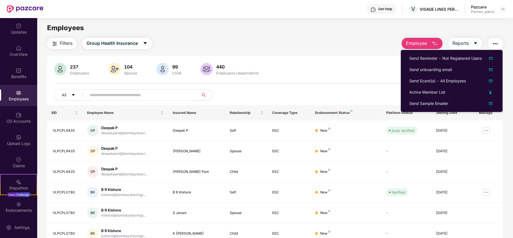
click at [320, 30] on div "Employees" at bounding box center [275, 28] width 476 height 11
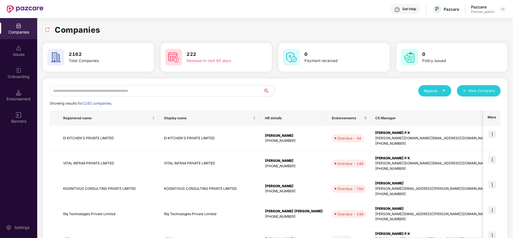
click at [105, 86] on input "text" at bounding box center [157, 90] width 214 height 11
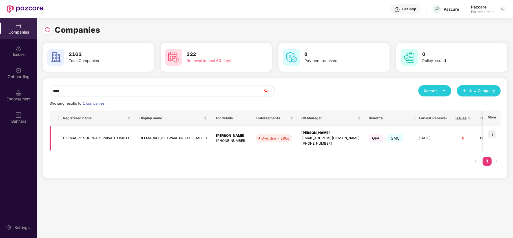
type input "****"
click at [94, 138] on td "DEFMACRO SOFTWARE PRIVATE LIMITED" at bounding box center [97, 138] width 76 height 25
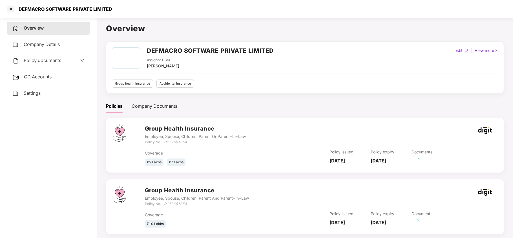
click at [28, 74] on span "CD Accounts" at bounding box center [38, 77] width 28 height 6
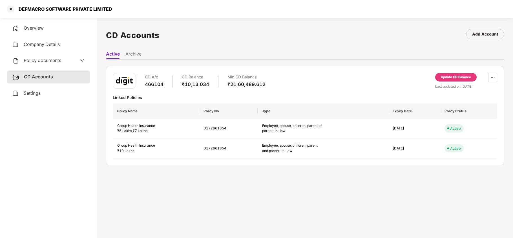
click at [445, 77] on div "Update CD Balance" at bounding box center [456, 77] width 30 height 5
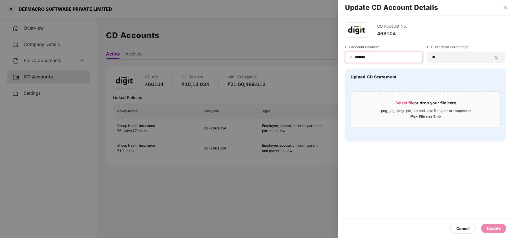
drag, startPoint x: 377, startPoint y: 56, endPoint x: 513, endPoint y: 65, distance: 136.8
click at [383, 56] on input "*******" at bounding box center [387, 57] width 64 height 6
paste input
type input "******"
click at [497, 230] on div "Update" at bounding box center [494, 228] width 14 height 6
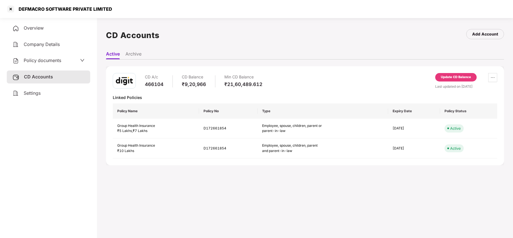
click at [50, 61] on span "Policy documents" at bounding box center [43, 61] width 38 height 6
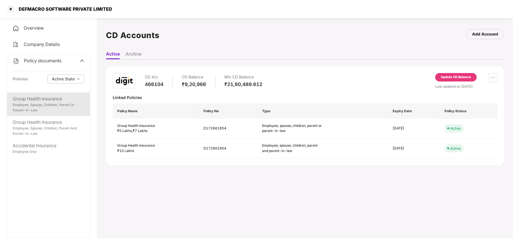
click at [41, 102] on div "Group Health Insurance" at bounding box center [49, 98] width 72 height 7
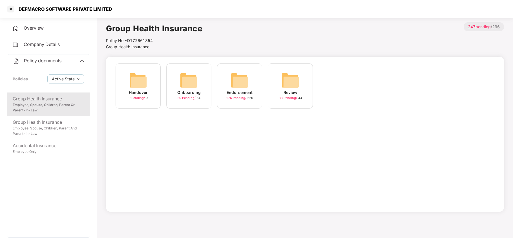
click at [239, 80] on img at bounding box center [240, 80] width 18 height 18
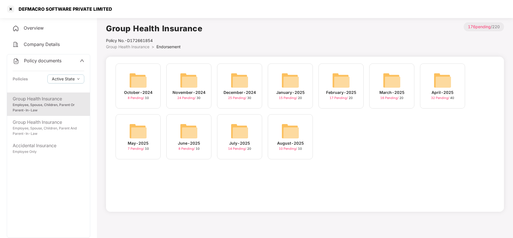
click at [288, 125] on img at bounding box center [291, 131] width 18 height 18
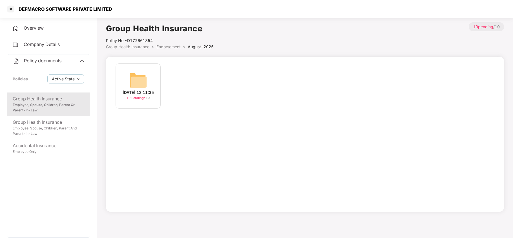
click at [146, 77] on img at bounding box center [138, 80] width 18 height 18
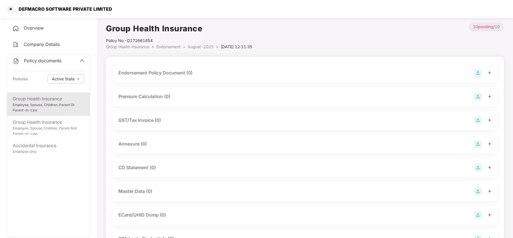
click at [478, 75] on img at bounding box center [478, 73] width 8 height 8
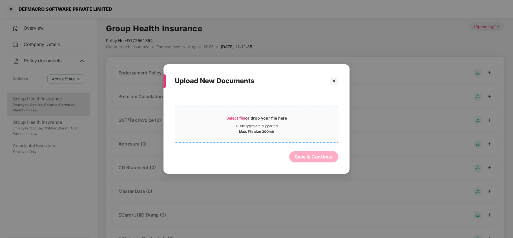
click at [238, 118] on span "Select file" at bounding box center [236, 118] width 19 height 5
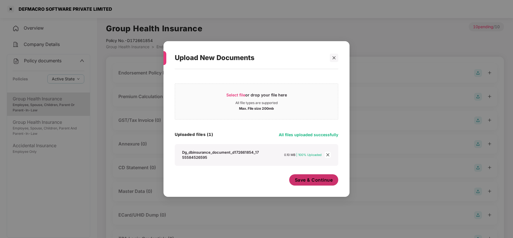
click at [311, 181] on span "Save & Continue" at bounding box center [314, 180] width 38 height 6
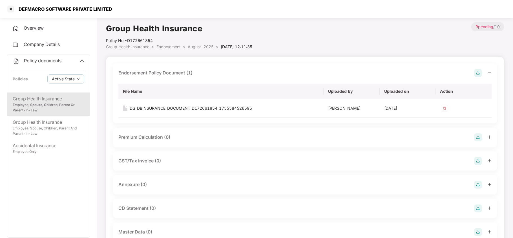
click at [478, 185] on img at bounding box center [478, 185] width 8 height 8
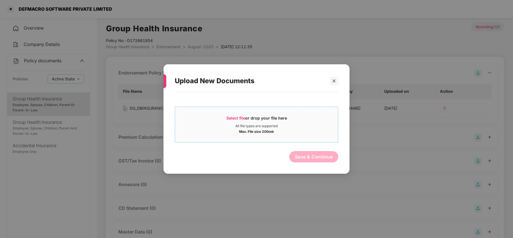
click at [236, 116] on span "Select file" at bounding box center [236, 118] width 19 height 5
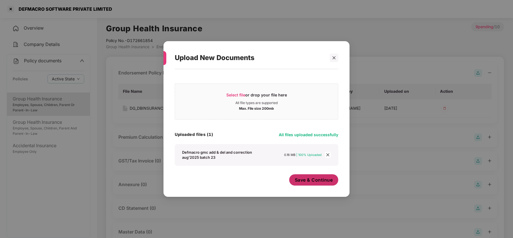
click at [310, 182] on span "Save & Continue" at bounding box center [314, 180] width 38 height 6
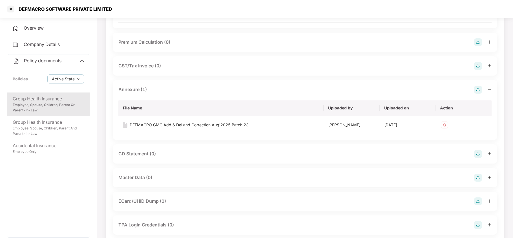
scroll to position [113, 0]
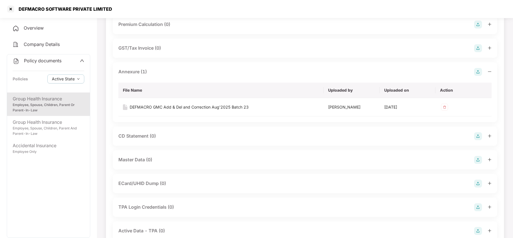
click at [477, 159] on img at bounding box center [478, 160] width 8 height 8
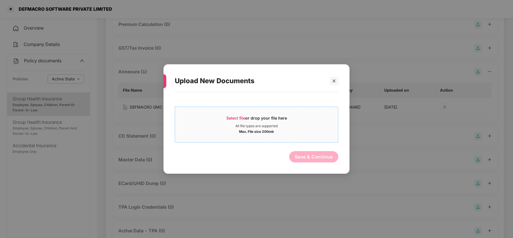
click at [231, 117] on span "Select file" at bounding box center [236, 118] width 19 height 5
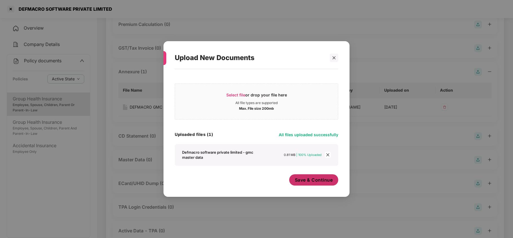
click at [311, 180] on span "Save & Continue" at bounding box center [314, 180] width 38 height 6
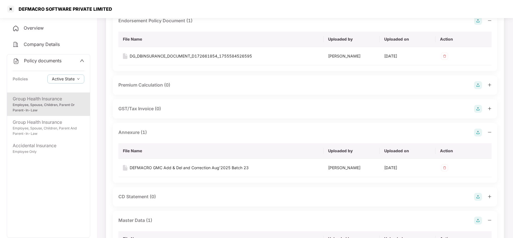
scroll to position [0, 0]
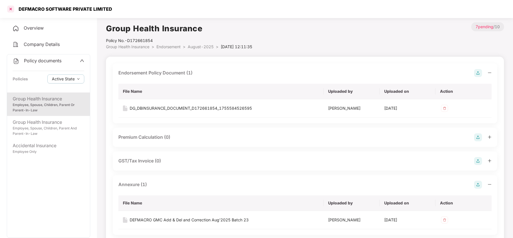
click at [11, 10] on div at bounding box center [10, 9] width 9 height 9
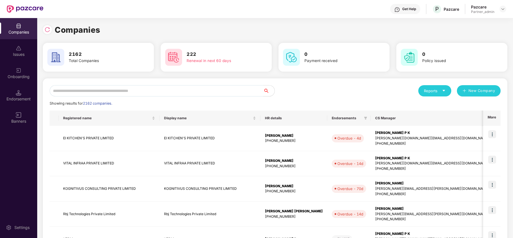
click at [239, 87] on input "text" at bounding box center [157, 90] width 214 height 11
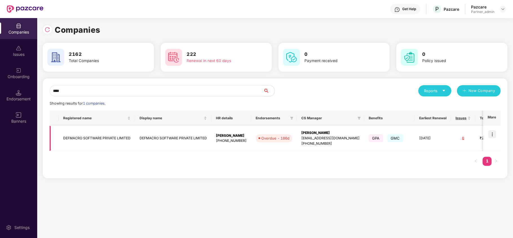
type input "****"
click at [491, 132] on img at bounding box center [493, 134] width 8 height 8
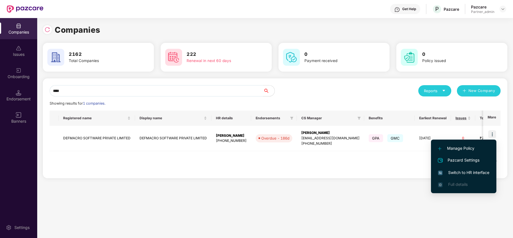
click at [449, 173] on span "Switch to HR interface" at bounding box center [463, 173] width 51 height 6
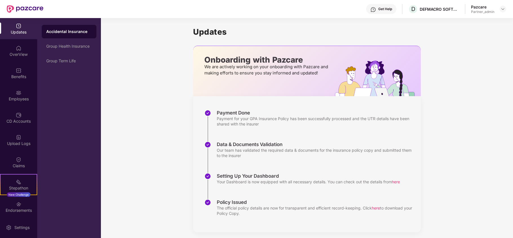
click at [12, 95] on div "Employees" at bounding box center [18, 95] width 37 height 21
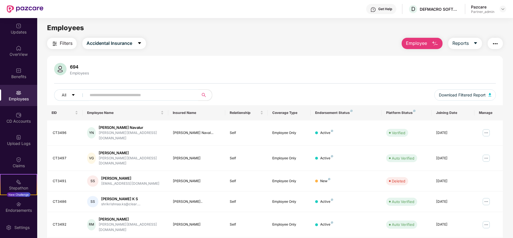
click at [58, 42] on button "Filters" at bounding box center [62, 43] width 30 height 11
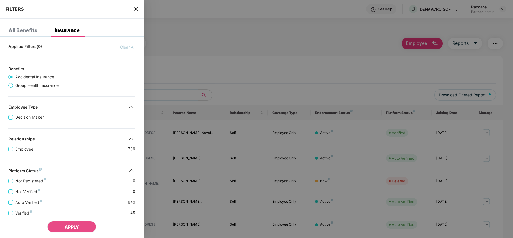
scroll to position [112, 0]
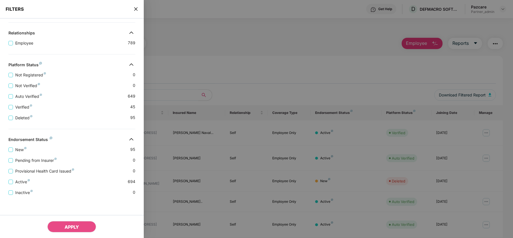
click at [135, 8] on icon "close" at bounding box center [135, 8] width 3 height 3
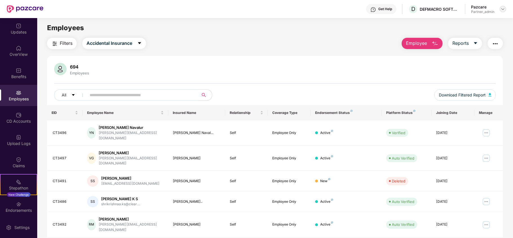
click at [503, 10] on img at bounding box center [503, 9] width 5 height 5
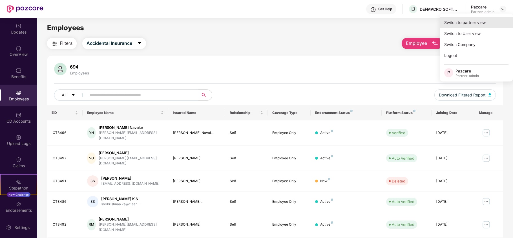
click at [485, 22] on div "Switch to partner view" at bounding box center [476, 22] width 73 height 11
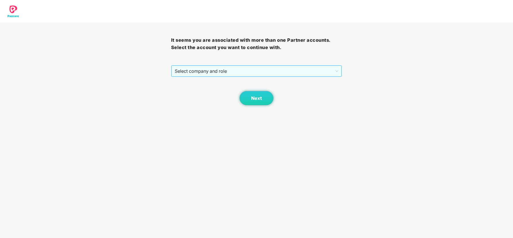
drag, startPoint x: 192, startPoint y: 72, endPoint x: 192, endPoint y: 76, distance: 4.3
click at [192, 73] on span "Select company and role" at bounding box center [257, 71] width 164 height 11
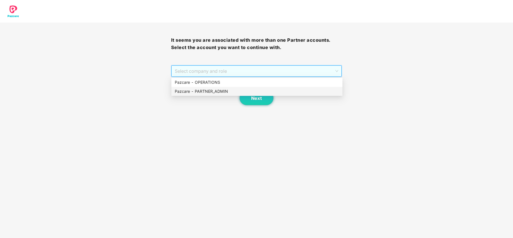
click at [192, 92] on div "Pazcare - PARTNER_ADMIN" at bounding box center [257, 91] width 164 height 6
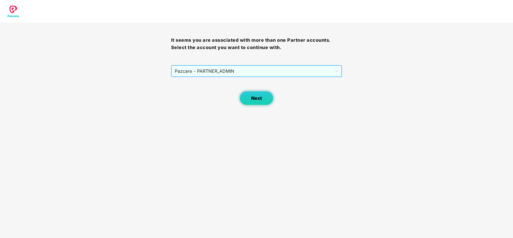
click at [265, 98] on button "Next" at bounding box center [257, 98] width 34 height 14
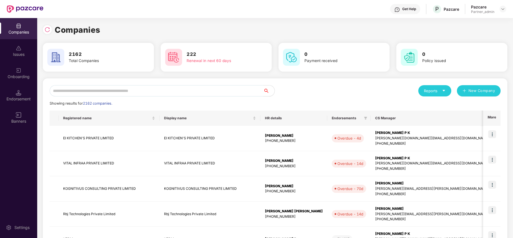
click at [174, 87] on input "text" at bounding box center [157, 90] width 214 height 11
paste input "*******"
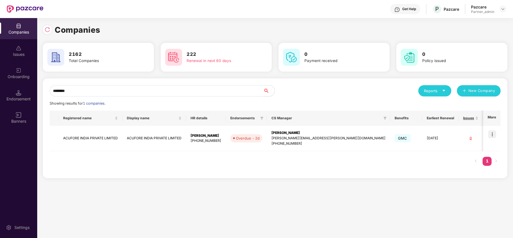
paste input "*********"
type input "**********"
click at [491, 133] on img at bounding box center [493, 134] width 8 height 8
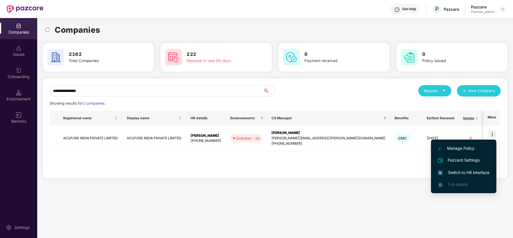
click at [463, 170] on span "Switch to HR interface" at bounding box center [463, 173] width 51 height 6
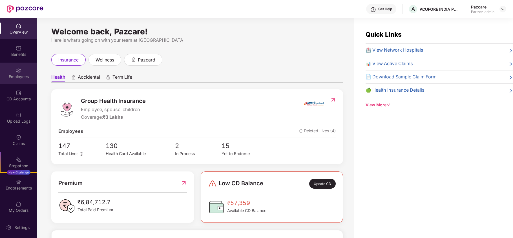
click at [10, 72] on div "Employees" at bounding box center [18, 73] width 37 height 21
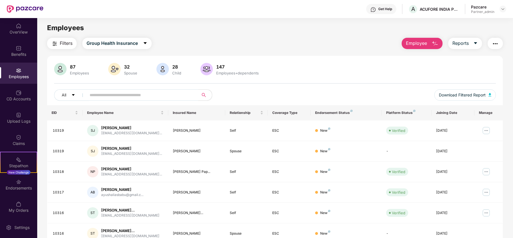
click at [63, 41] on span "Filters" at bounding box center [66, 43] width 13 height 7
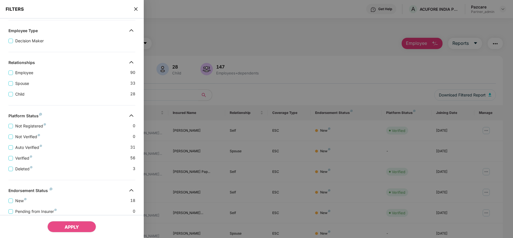
scroll to position [125, 0]
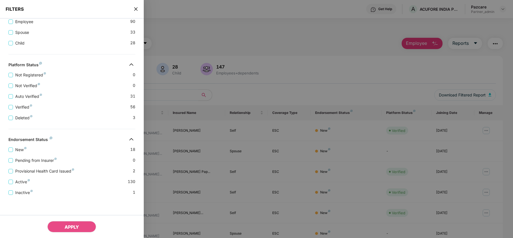
click at [136, 7] on icon "close" at bounding box center [136, 9] width 5 height 5
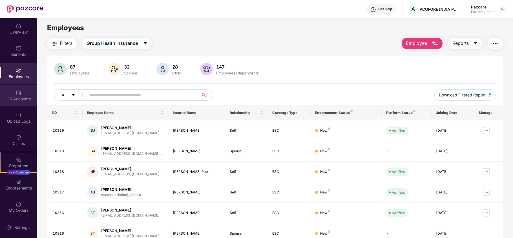
click at [8, 95] on div "CD Accounts" at bounding box center [18, 95] width 37 height 21
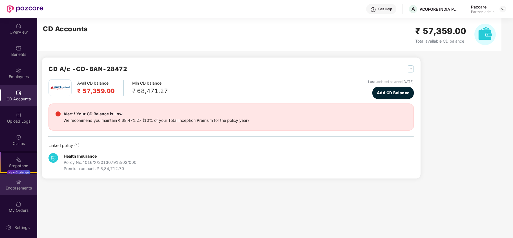
click at [15, 185] on div "Endorsements" at bounding box center [18, 188] width 37 height 6
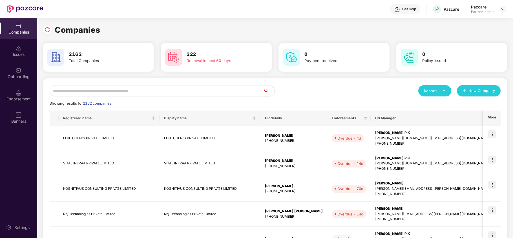
click at [81, 90] on input "text" at bounding box center [157, 90] width 214 height 11
paste input "**********"
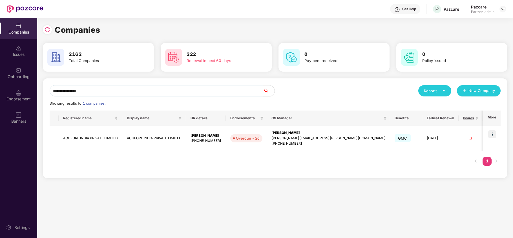
type input "**********"
click at [96, 137] on td "ACUFORE INDIA PRIVATE LIMITED" at bounding box center [91, 138] width 64 height 25
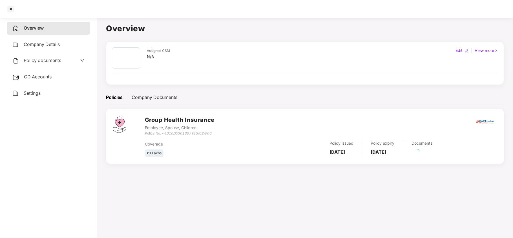
click at [23, 92] on div "Settings" at bounding box center [48, 93] width 83 height 13
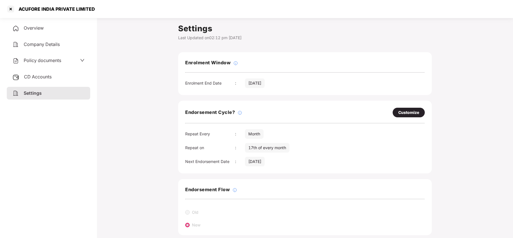
click at [33, 78] on span "CD Accounts" at bounding box center [38, 77] width 28 height 6
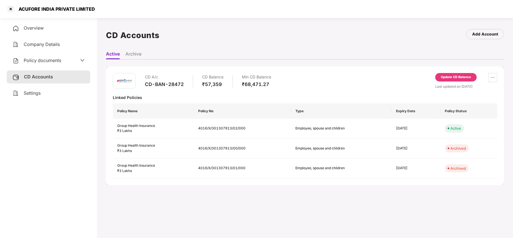
click at [35, 59] on span "Policy documents" at bounding box center [43, 61] width 38 height 6
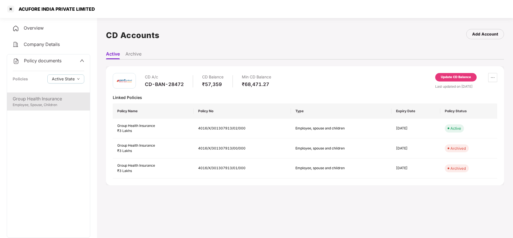
click at [49, 100] on div "Group Health Insurance" at bounding box center [49, 98] width 72 height 7
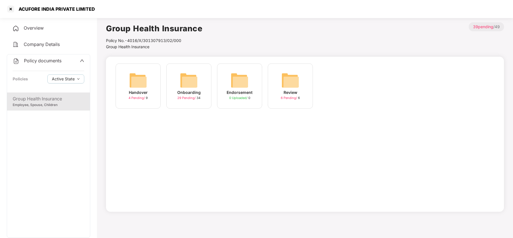
click at [185, 83] on img at bounding box center [189, 80] width 18 height 18
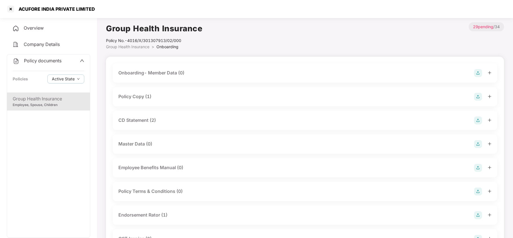
click at [146, 94] on div "Policy Copy (1)" at bounding box center [134, 96] width 33 height 7
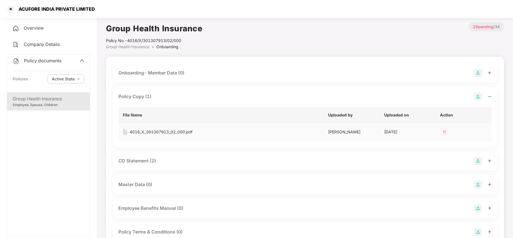
click at [183, 131] on div "4016_X_301307913_02_000.pdf" at bounding box center [161, 132] width 63 height 6
drag, startPoint x: 149, startPoint y: 160, endPoint x: 184, endPoint y: 148, distance: 37.2
click at [150, 160] on div "CD Statement (2)" at bounding box center [137, 160] width 38 height 7
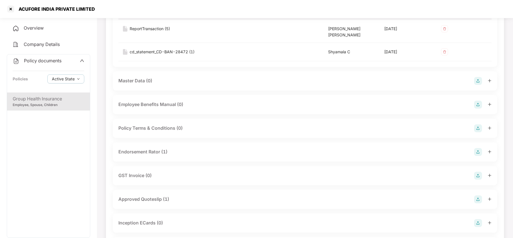
scroll to position [188, 0]
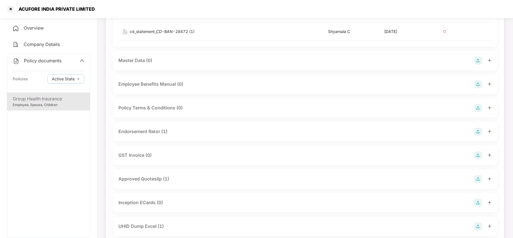
click at [148, 128] on div "Endorsement Rator (1)" at bounding box center [142, 131] width 49 height 7
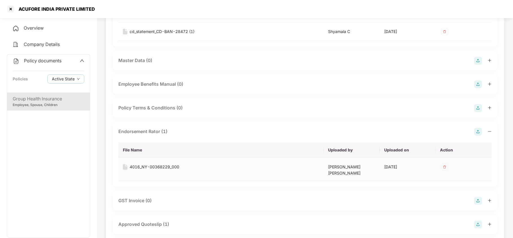
click at [157, 164] on div "4016_NY-00368229_000" at bounding box center [155, 167] width 50 height 6
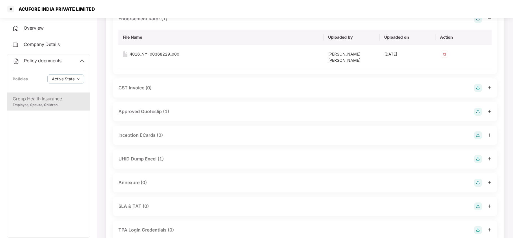
scroll to position [338, 0]
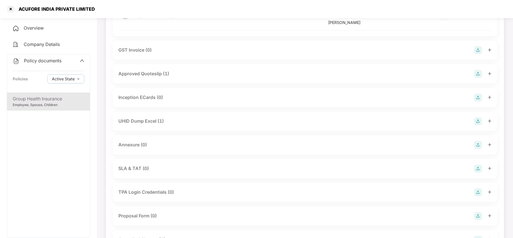
click at [158, 118] on div "UHID Dump Excel (1)" at bounding box center [140, 121] width 45 height 7
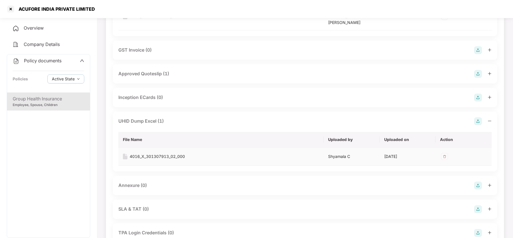
click at [146, 153] on div "4016_X_301307913_02_000" at bounding box center [157, 156] width 55 height 6
